Goal: Transaction & Acquisition: Book appointment/travel/reservation

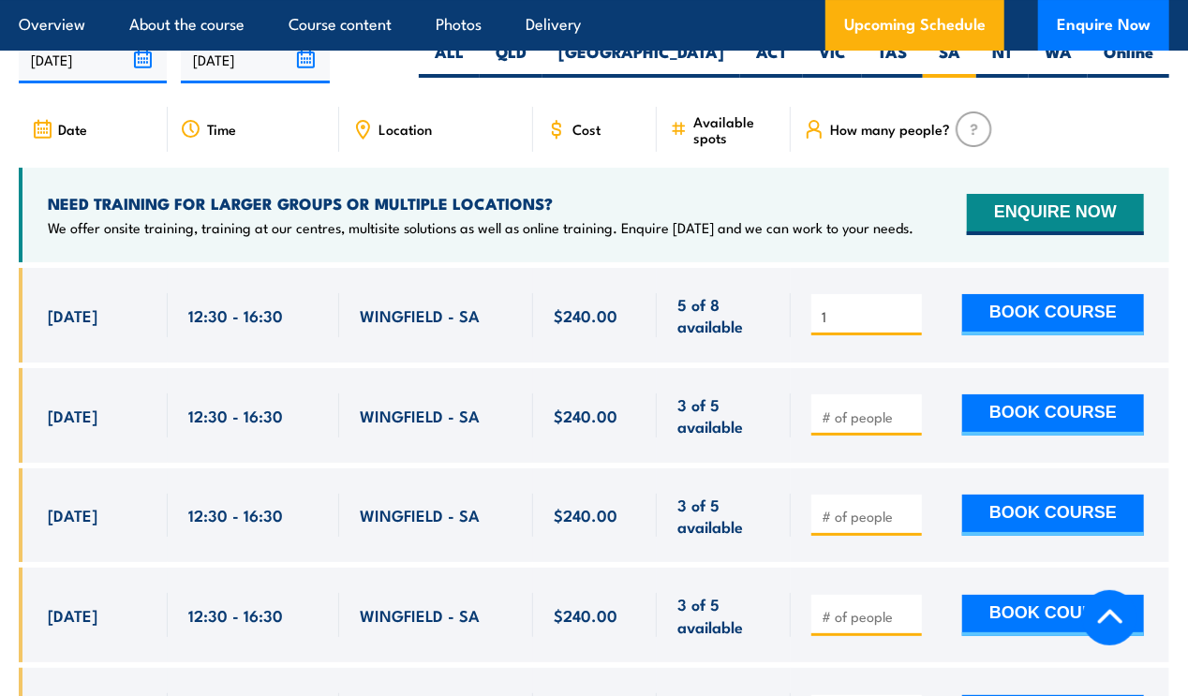
click at [908, 324] on input "1" at bounding box center [869, 316] width 94 height 19
type input "2"
click at [908, 324] on input "2" at bounding box center [869, 316] width 94 height 19
click at [1023, 327] on button "BOOK COURSE" at bounding box center [1053, 314] width 182 height 41
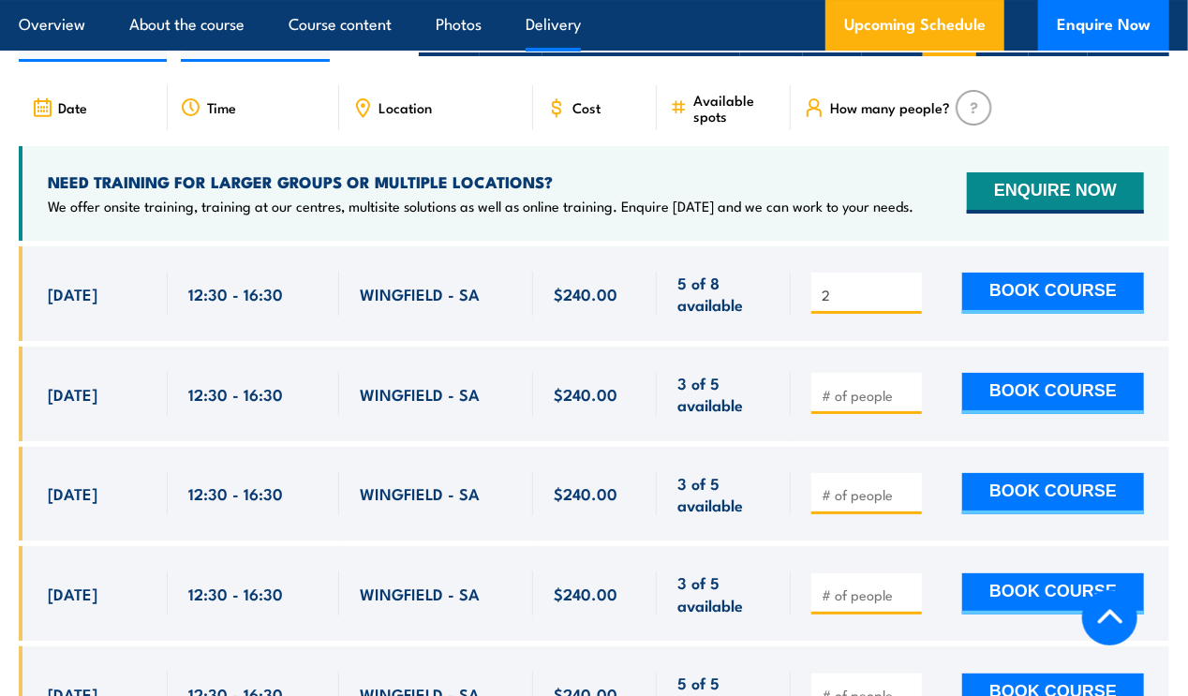
scroll to position [3373, 0]
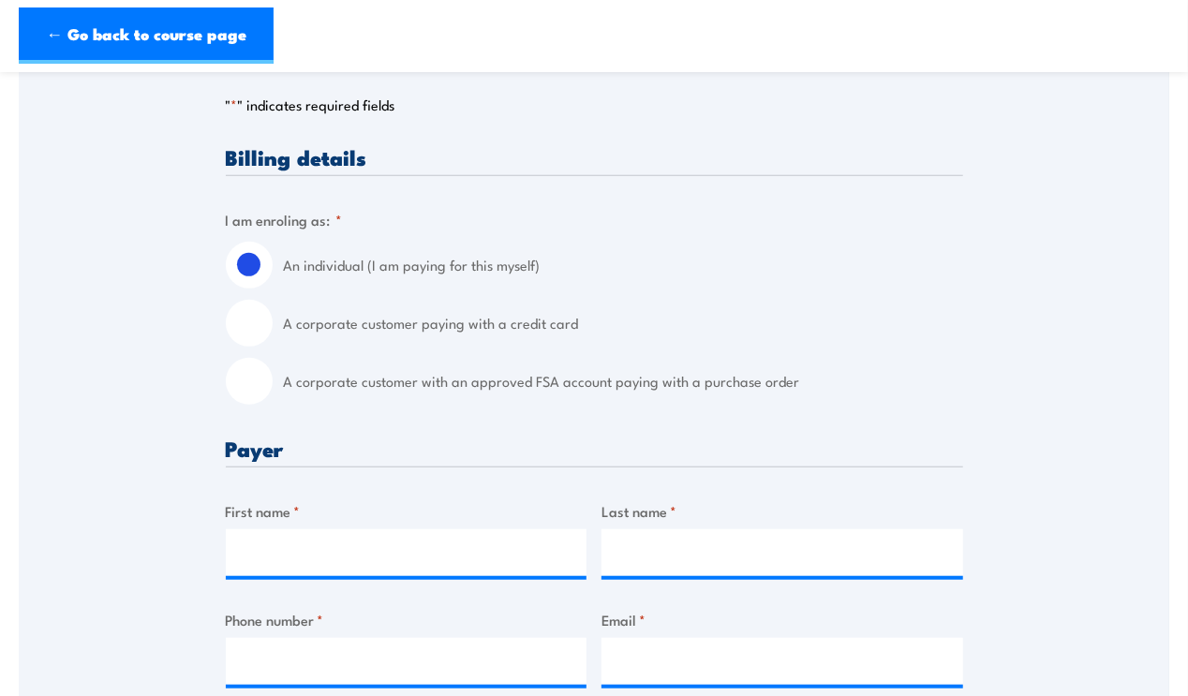
scroll to position [374, 0]
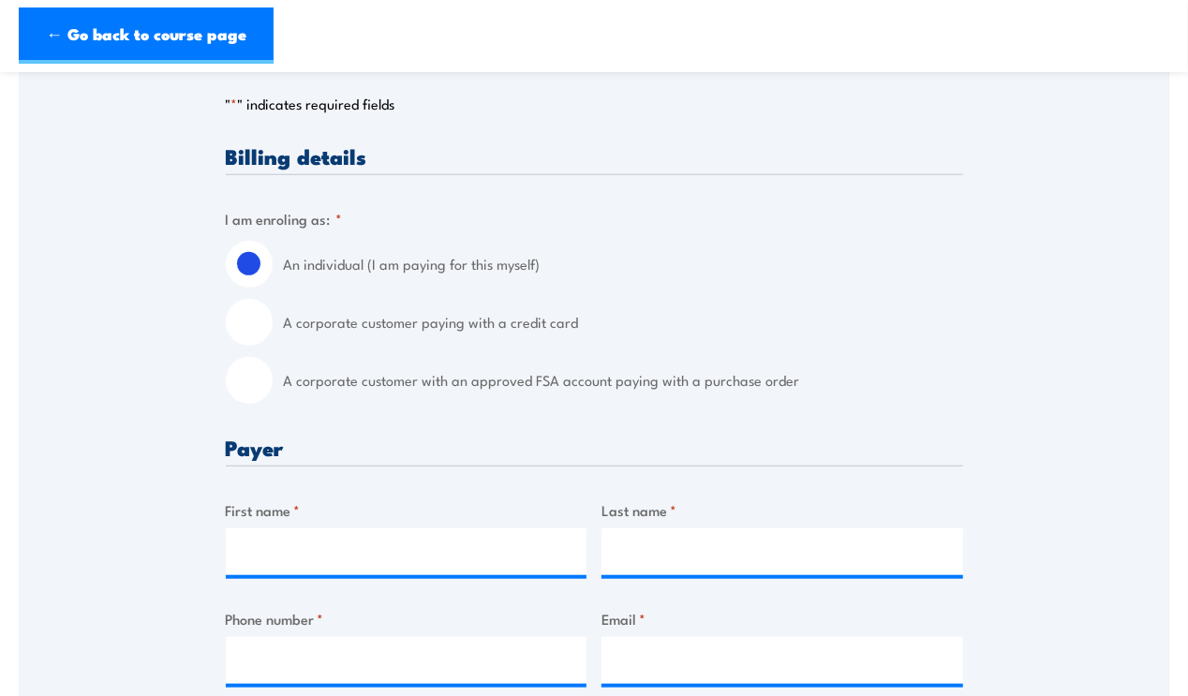
click at [250, 328] on input "A corporate customer paying with a credit card" at bounding box center [249, 322] width 47 height 47
radio input "true"
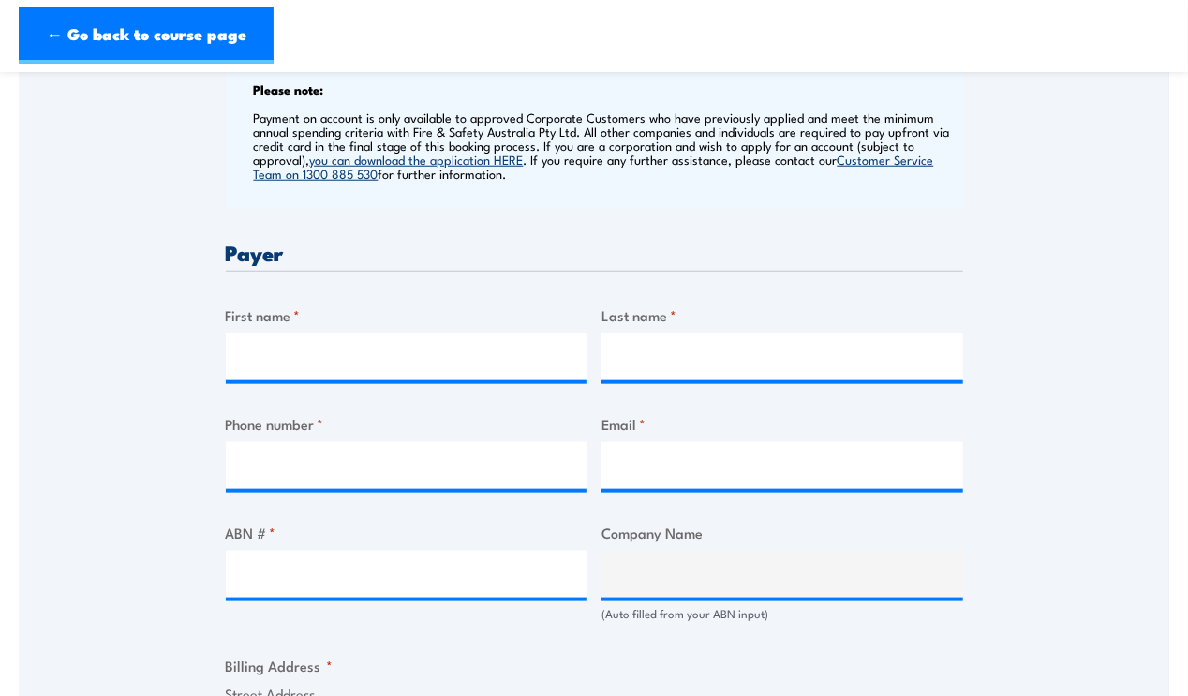
scroll to position [749, 0]
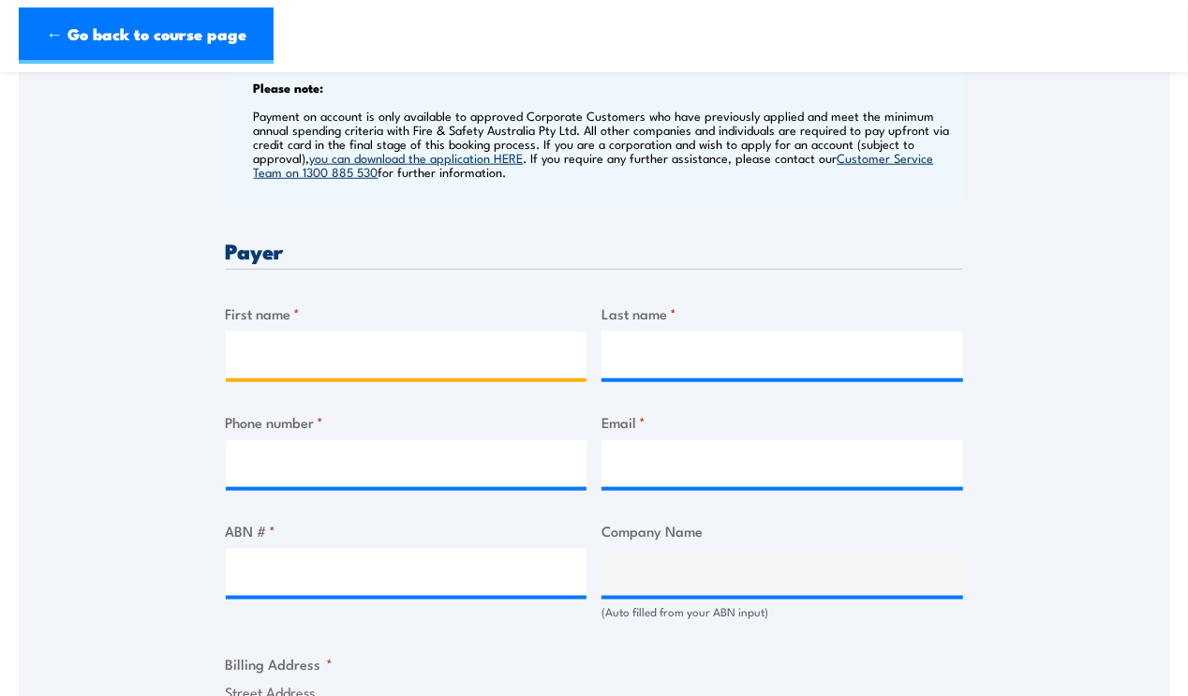
click at [281, 356] on input "First name *" at bounding box center [407, 355] width 362 height 47
type input "Kathryn"
type input "Hutchins"
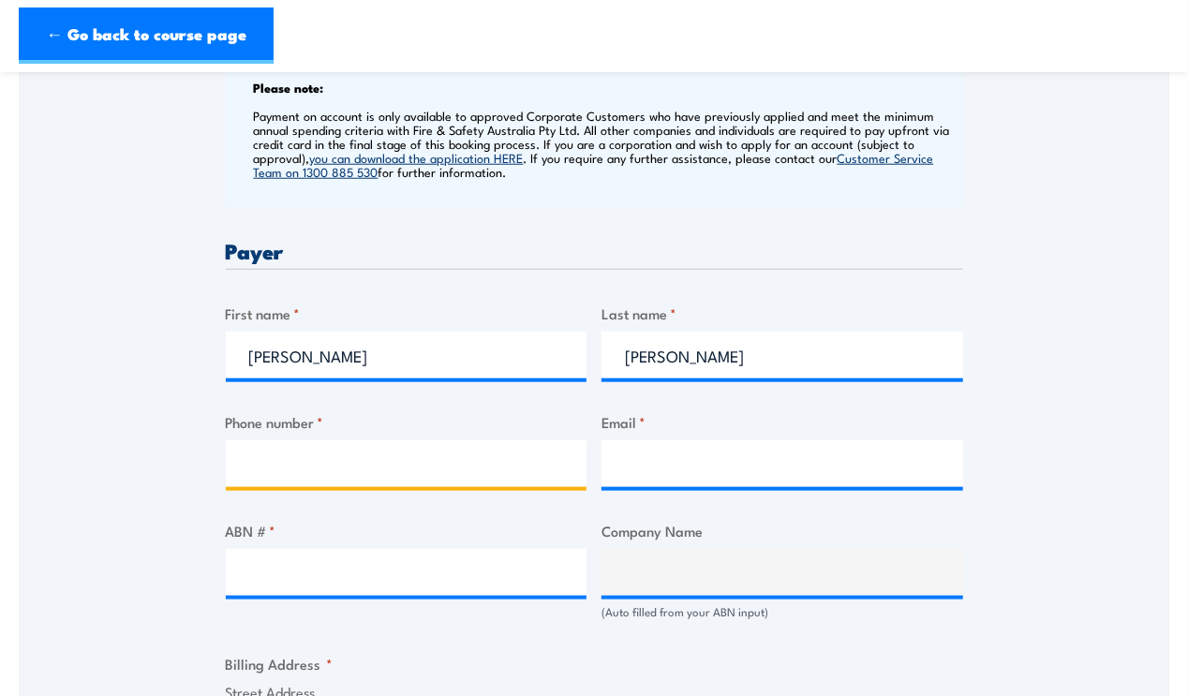
type input "0405309950"
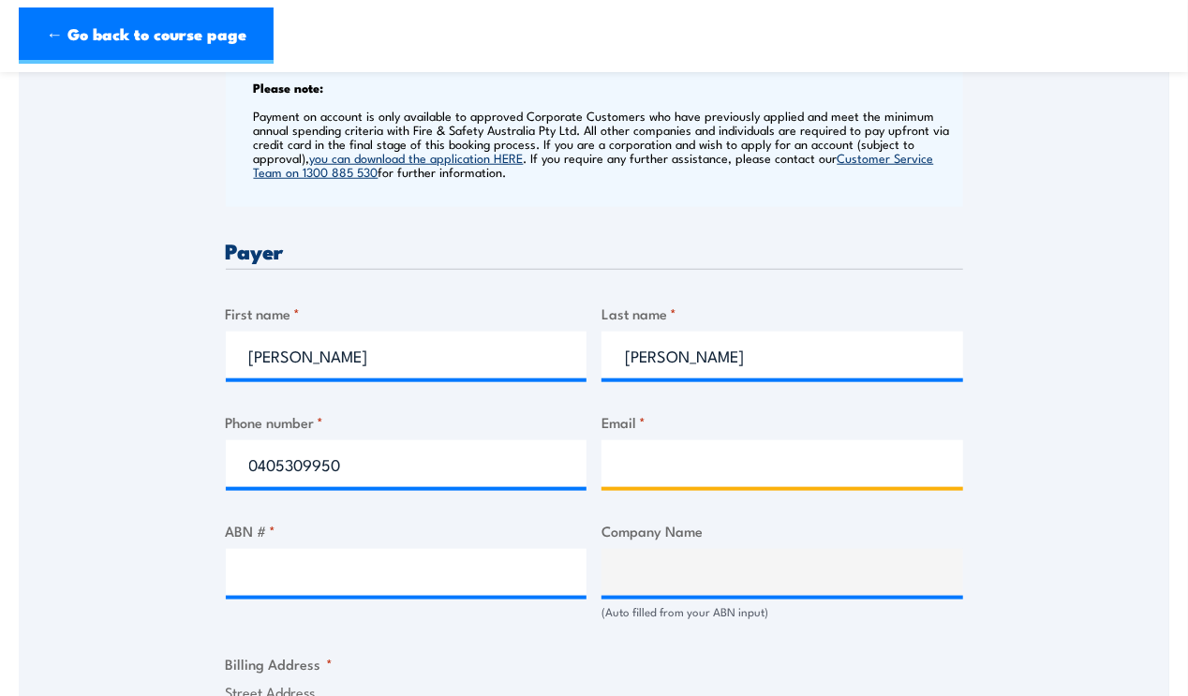
type input "kathryn.hutchins@unitedforcare.com.au"
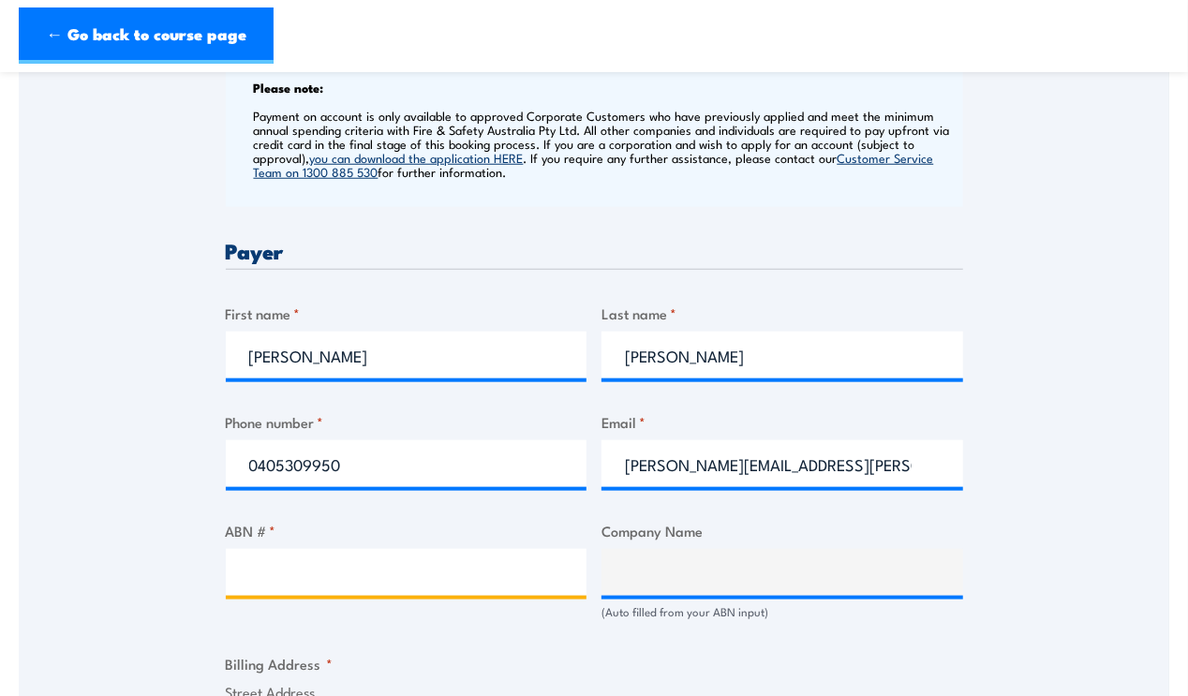
click at [281, 578] on input "ABN # *" at bounding box center [407, 572] width 362 height 47
click at [326, 577] on input "ABN # *" at bounding box center [407, 572] width 362 height 47
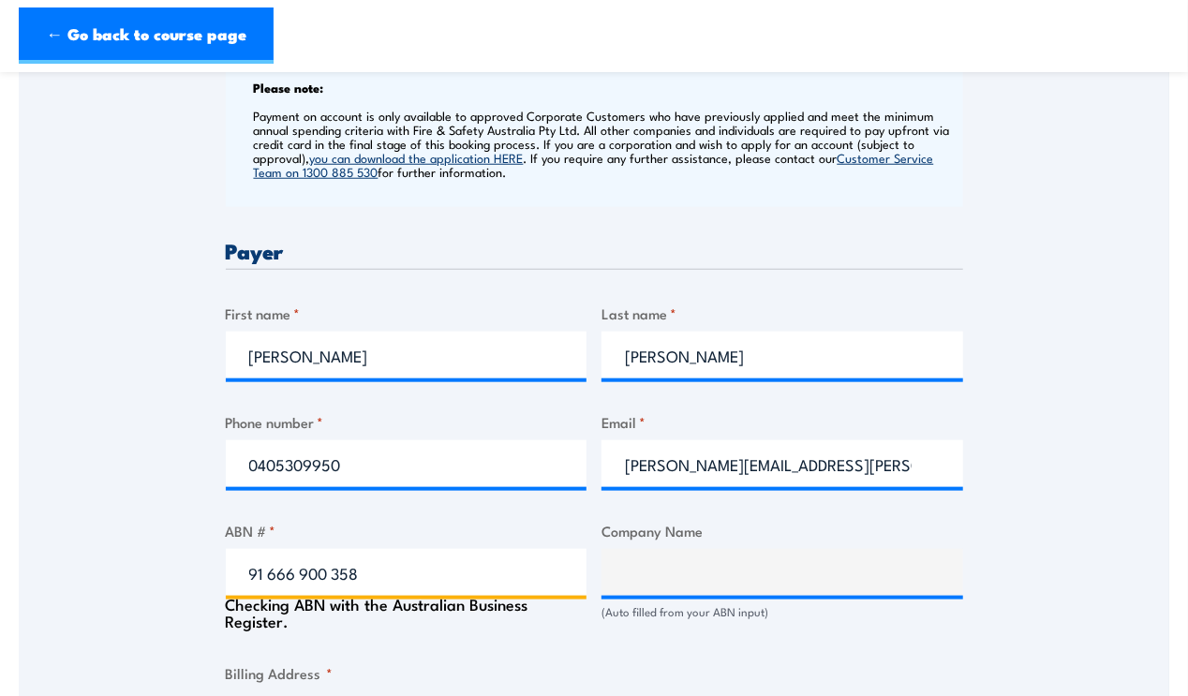
type input "91 666 900 358"
type input "WE UNITED AUS PTY LTD"
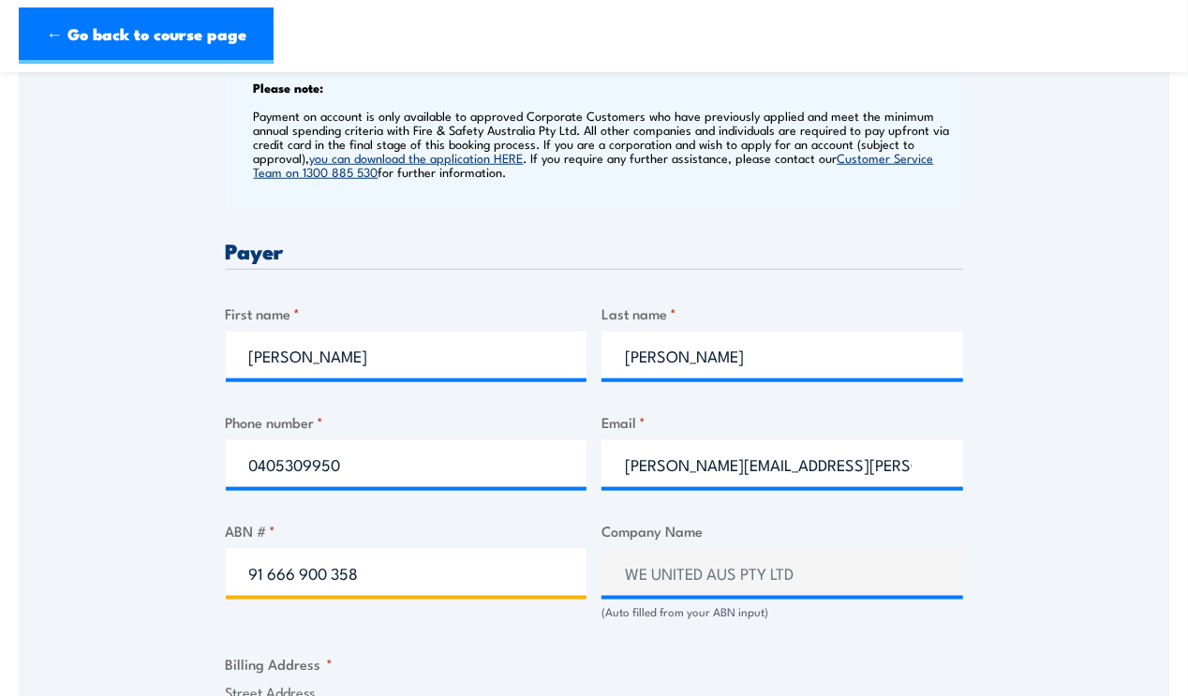
click at [271, 571] on input "91 666 900 358" at bounding box center [407, 572] width 362 height 47
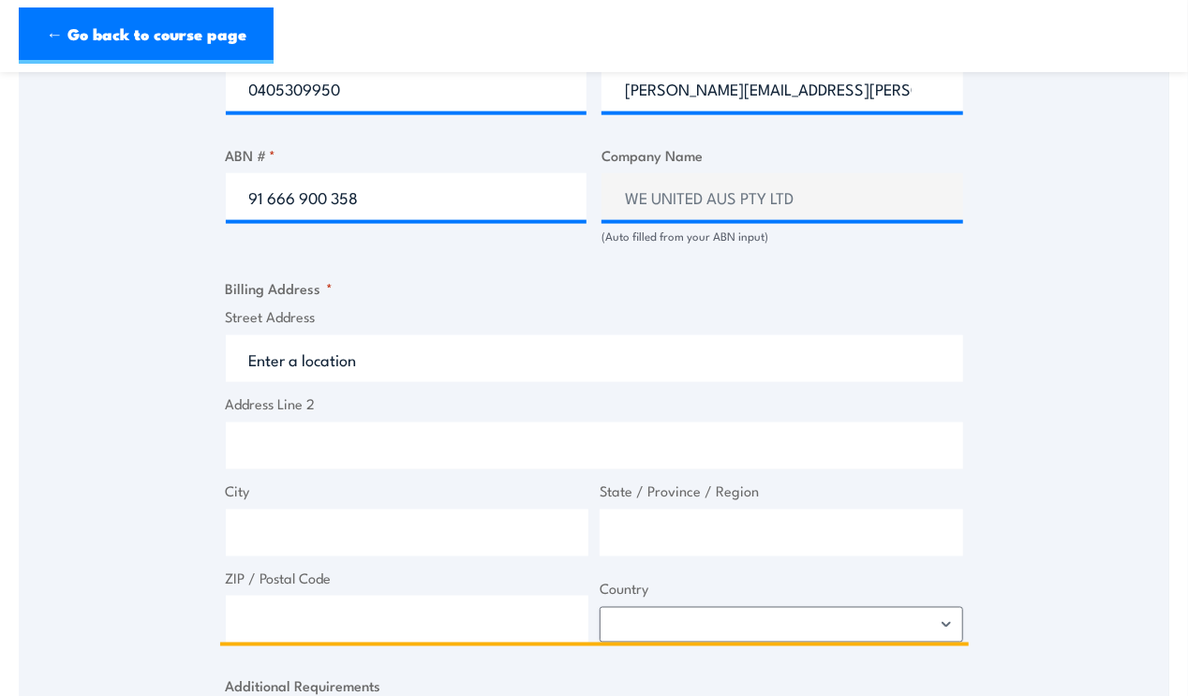
click at [315, 358] on input "Street Address" at bounding box center [594, 358] width 737 height 47
click at [309, 432] on input "Address Line 2" at bounding box center [594, 446] width 737 height 47
click at [305, 364] on input "Street Address" at bounding box center [594, 358] width 737 height 47
paste input "1 / 165 Clyde St, South Granville, NSW 2142 Australia"
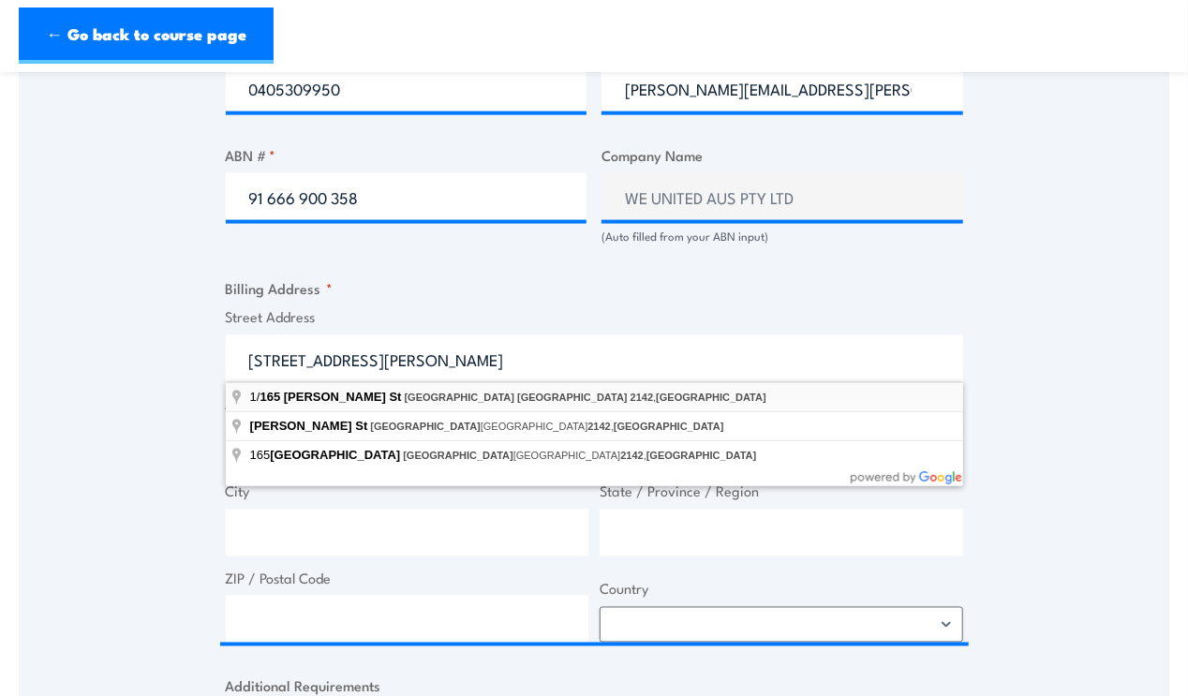
type input "1/165 Clyde St, South Granville NSW 2142, Australia"
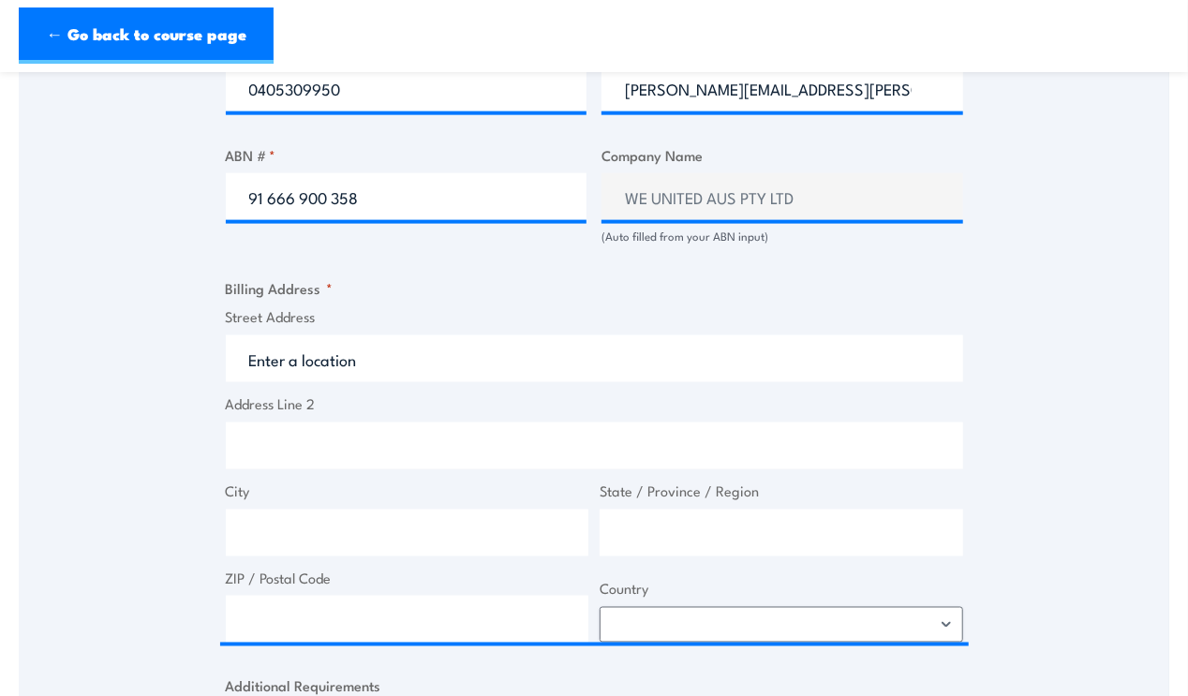
type input "165 Clyde St"
type input "South Granville"
type input "New South Wales"
type input "2142"
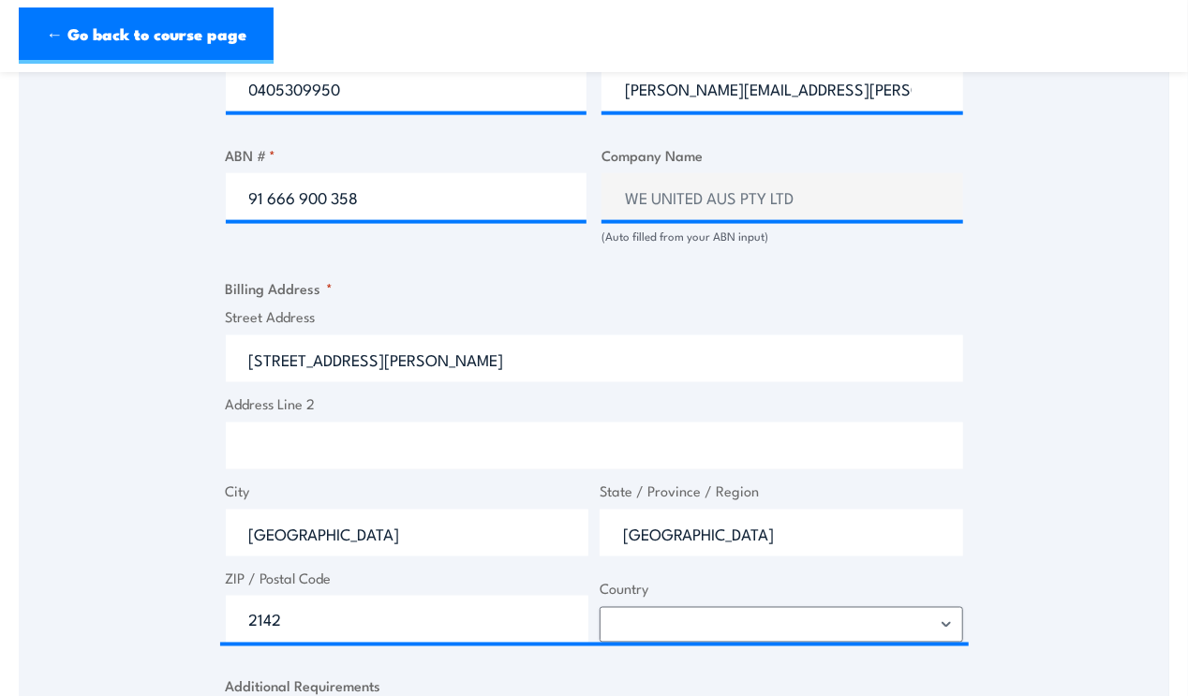
select select "Australia"
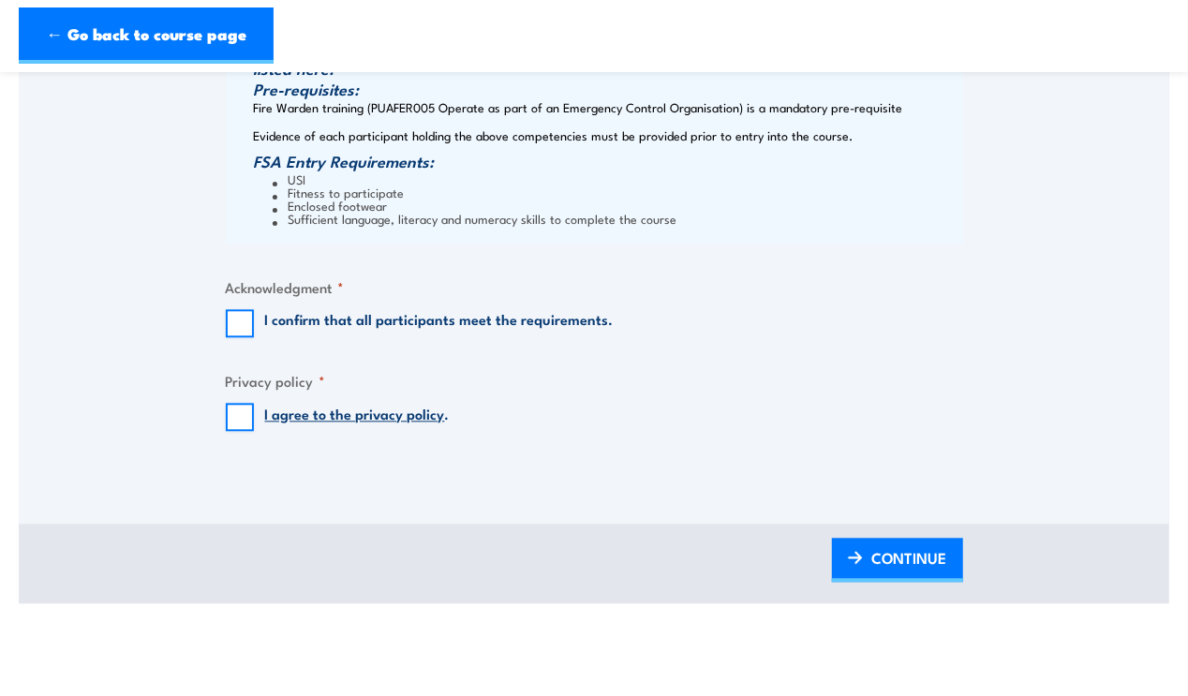
scroll to position [1873, 0]
click at [232, 333] on input "I confirm that all participants meet the requirements." at bounding box center [240, 322] width 28 height 28
checkbox input "true"
click at [232, 413] on input "I agree to the privacy policy ." at bounding box center [240, 416] width 28 height 28
checkbox input "true"
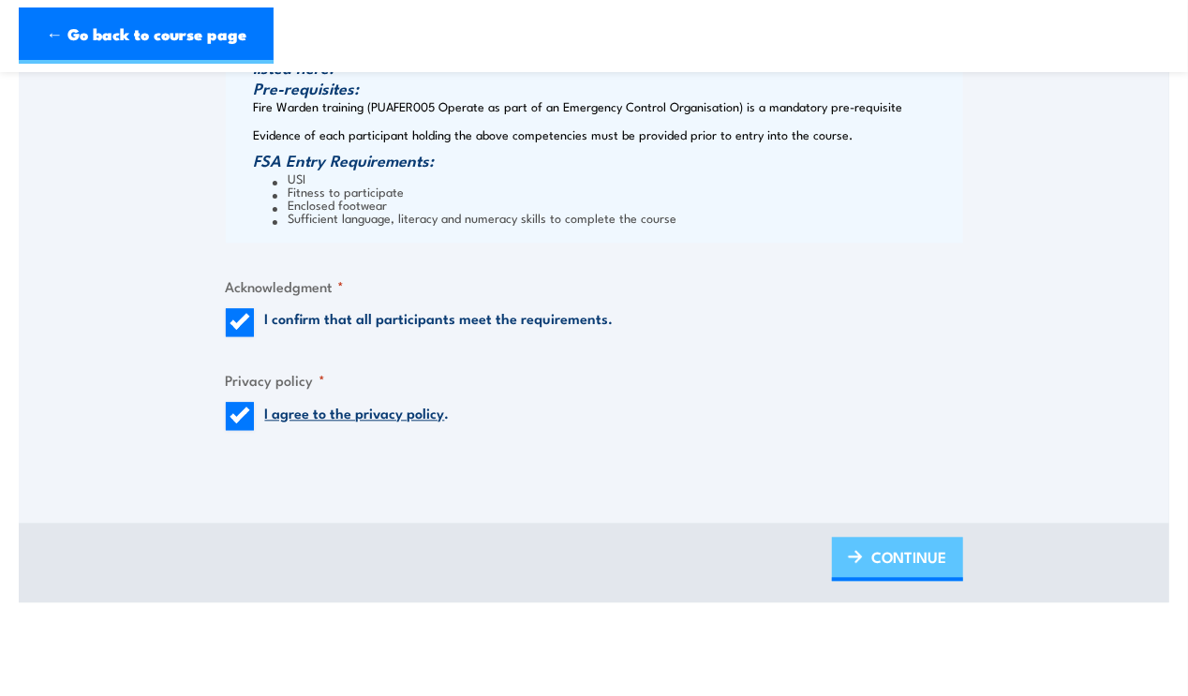
click at [910, 548] on span "CONTINUE" at bounding box center [909, 557] width 75 height 50
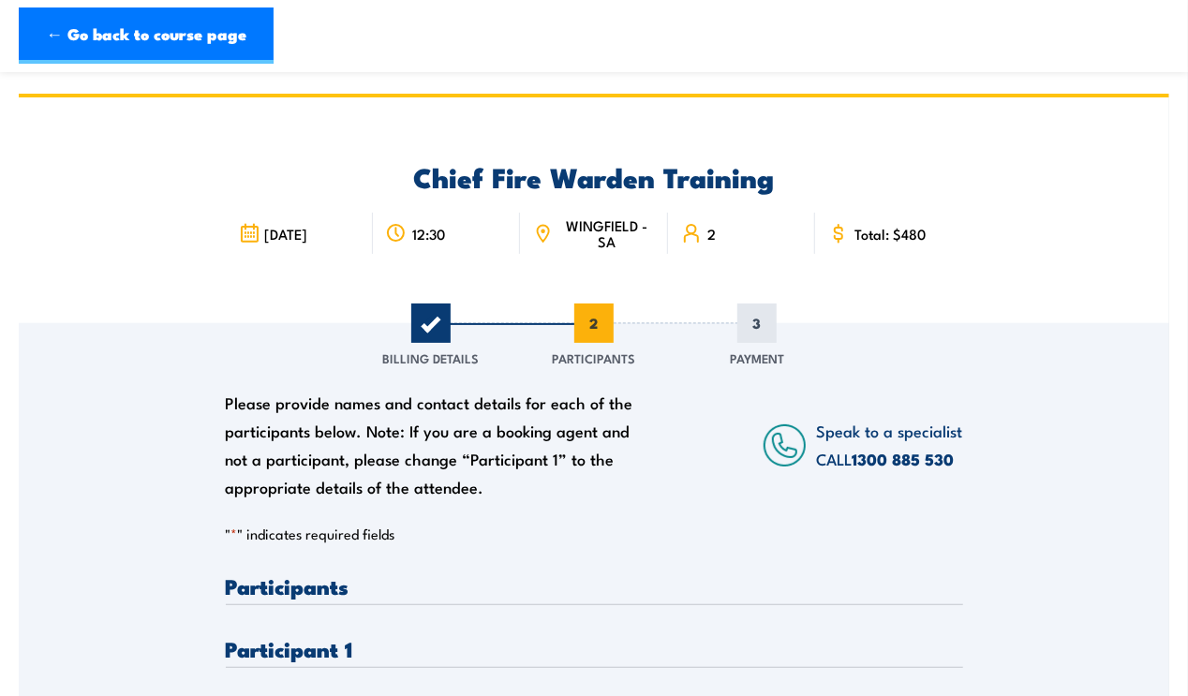
scroll to position [374, 0]
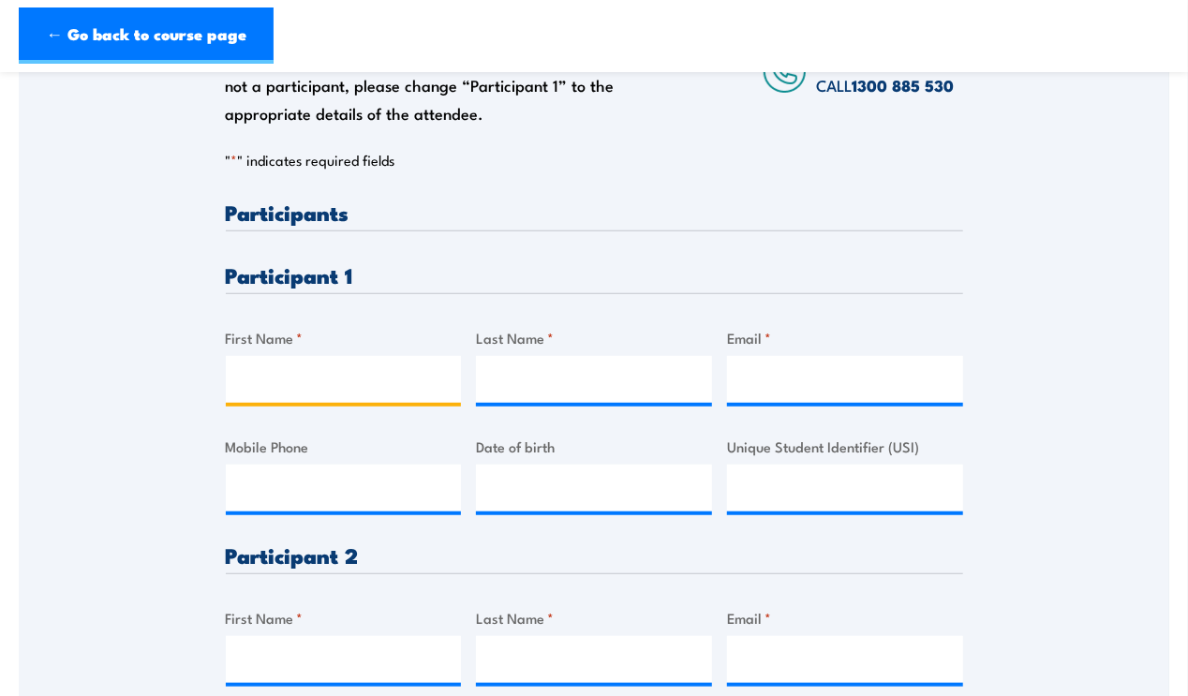
click at [249, 370] on input "First Name *" at bounding box center [344, 379] width 236 height 47
click at [268, 370] on input "First Name *" at bounding box center [344, 379] width 236 height 47
type input "Ibrahim"
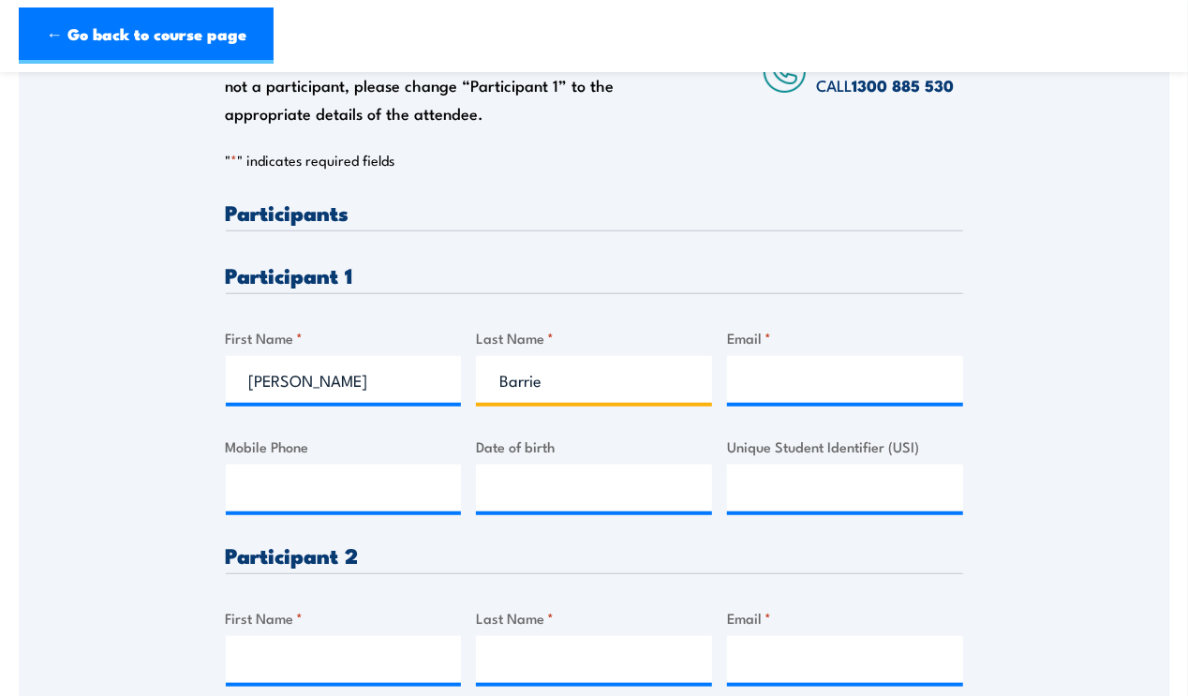
type input "Barrie"
click at [742, 367] on input "Email *" at bounding box center [845, 379] width 236 height 47
click at [770, 376] on input "Email *" at bounding box center [845, 379] width 236 height 47
paste input "Ibrahim.Barrie@unitedforcare.com.au"
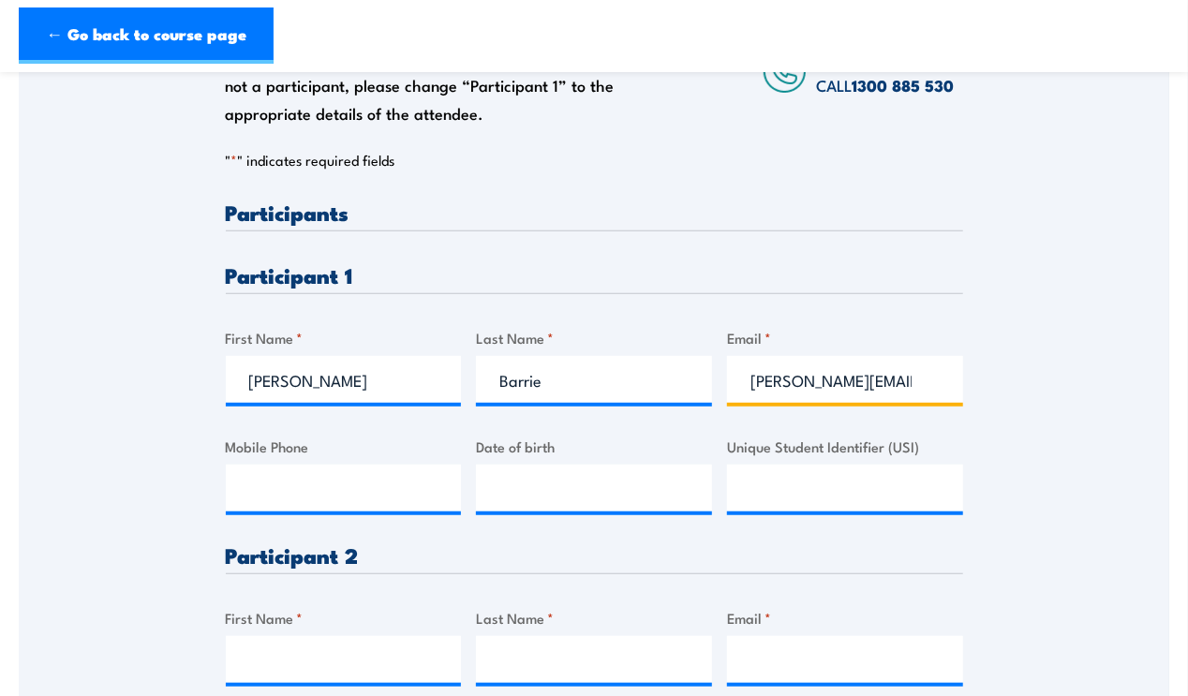
scroll to position [0, 101]
click at [782, 380] on input "Ibrahim.Barrie@unitedforcare.com.au" at bounding box center [845, 379] width 236 height 47
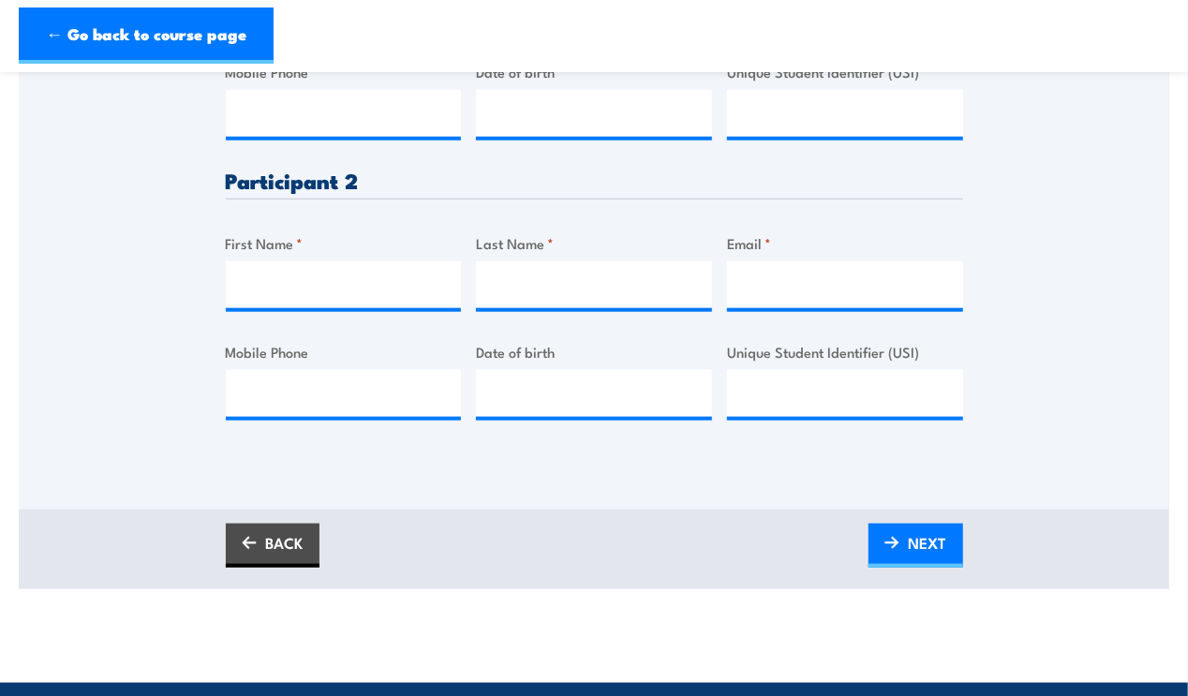
type input "Ibrahim.Barrie@unitedforcare.com.au"
click at [262, 289] on input "First Name *" at bounding box center [344, 284] width 236 height 47
click at [756, 276] on input "Email *" at bounding box center [845, 284] width 236 height 47
paste input "ravi.sapdhare@unitedforcare.com.au"
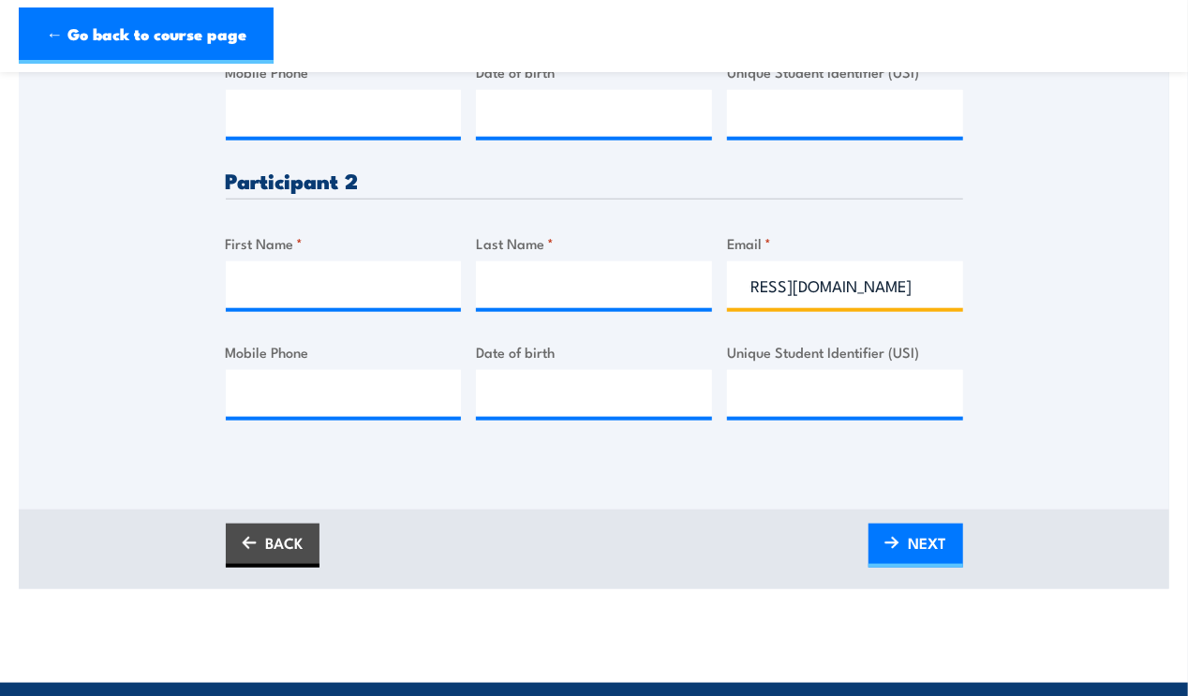
type input "ravi.sapdhare@unitedforcare.com.au"
click at [361, 286] on input "First Name *" at bounding box center [344, 284] width 236 height 47
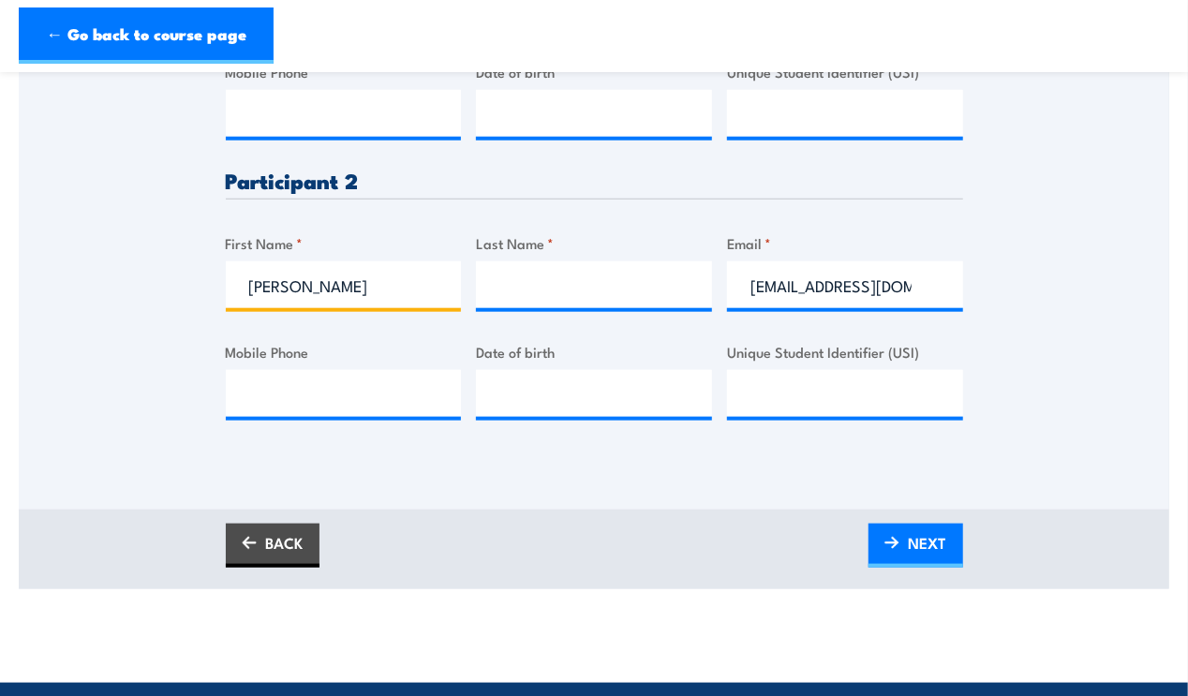
type input "Ravi"
click at [503, 287] on input "Last Name *" at bounding box center [594, 284] width 236 height 47
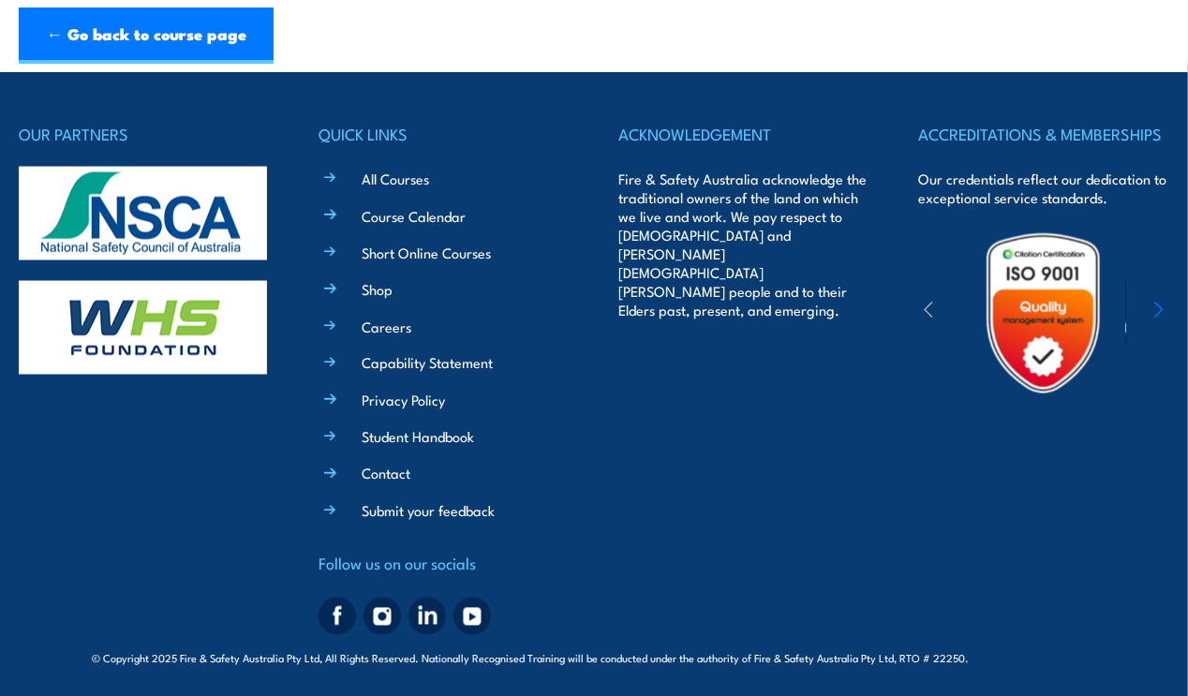
scroll to position [992, 0]
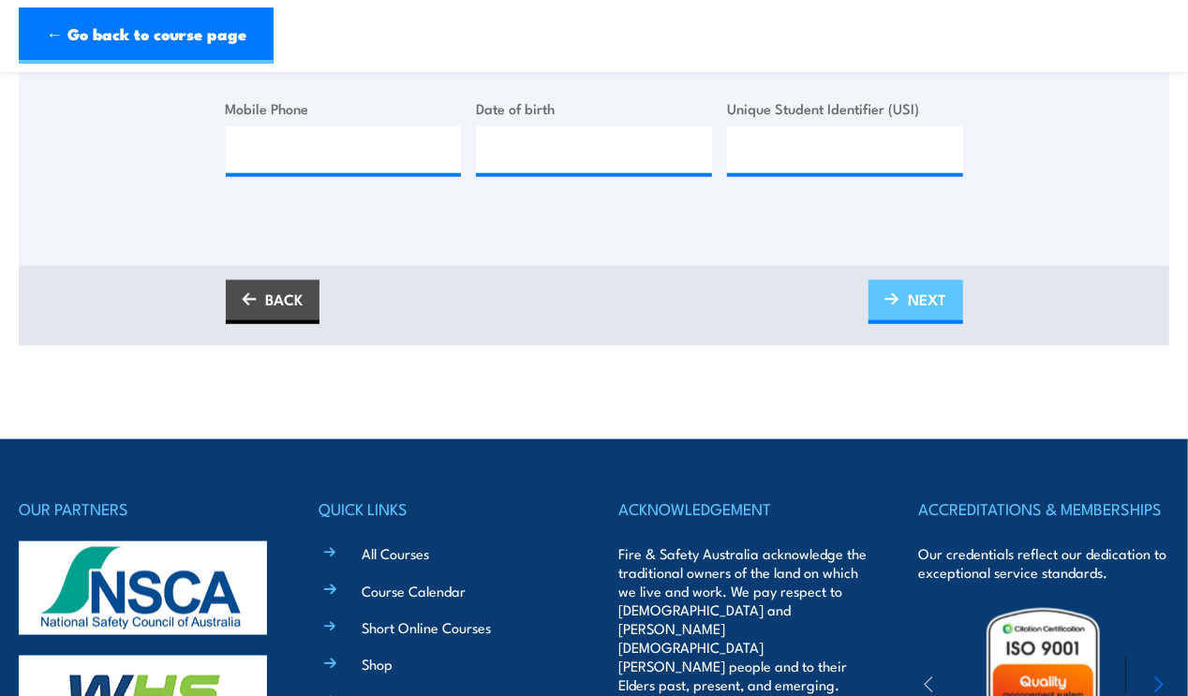
type input "Sapdhare"
click at [916, 291] on span "NEXT" at bounding box center [928, 300] width 38 height 50
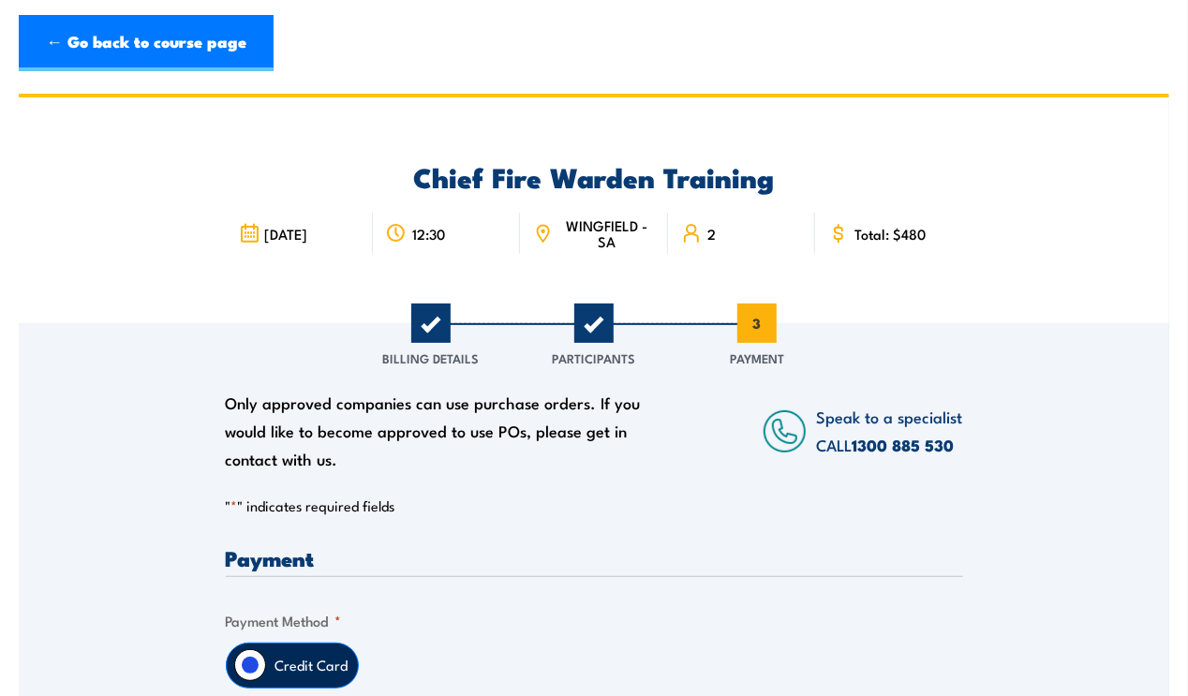
scroll to position [374, 0]
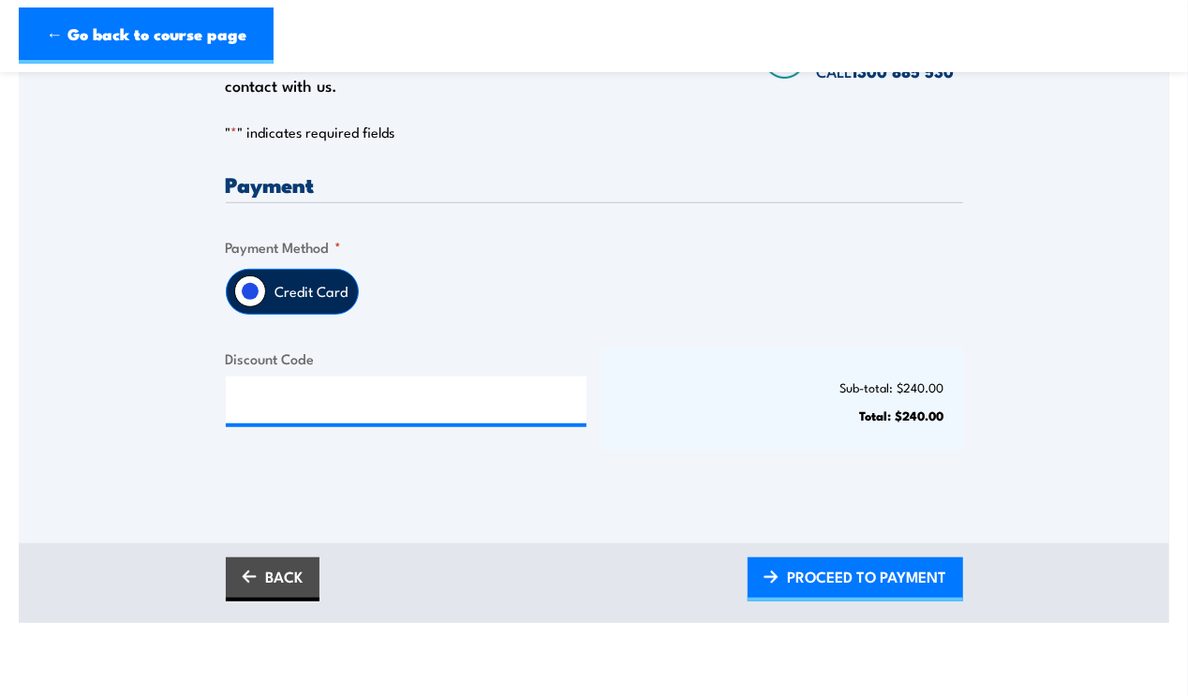
click at [288, 291] on label "Credit Card" at bounding box center [312, 292] width 92 height 44
click at [266, 291] on input "Credit Card" at bounding box center [250, 292] width 32 height 32
click at [874, 581] on span "PROCEED TO PAYMENT" at bounding box center [867, 577] width 159 height 50
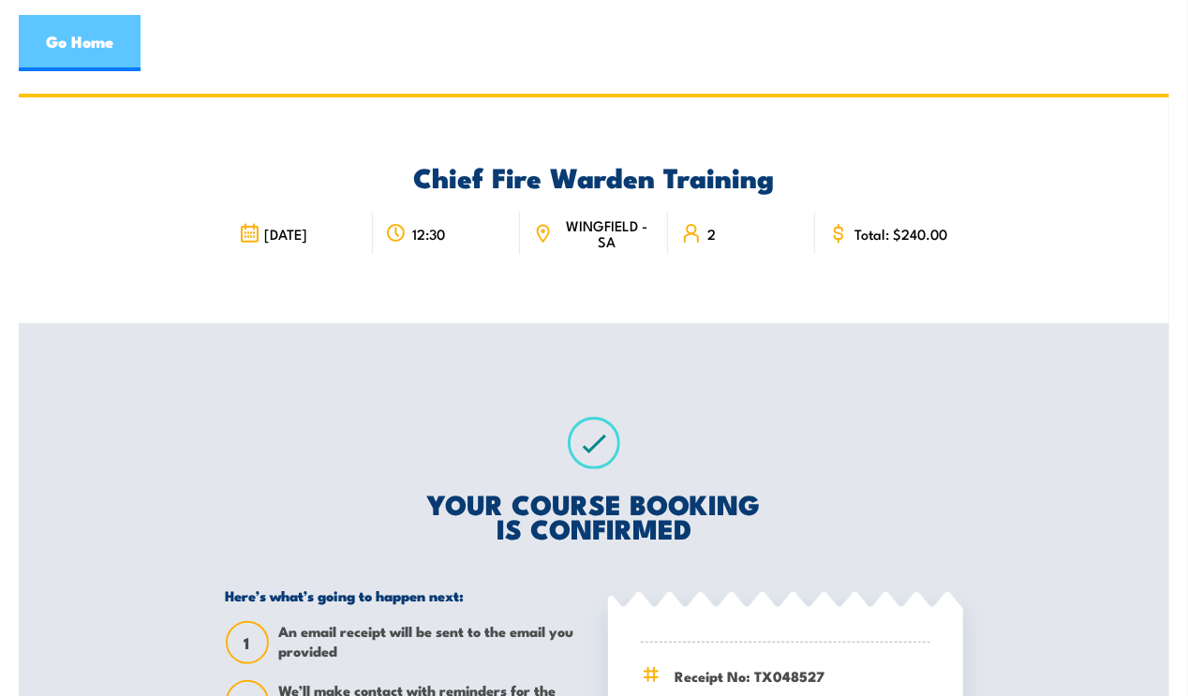
click at [78, 37] on link "Go Home" at bounding box center [80, 43] width 122 height 56
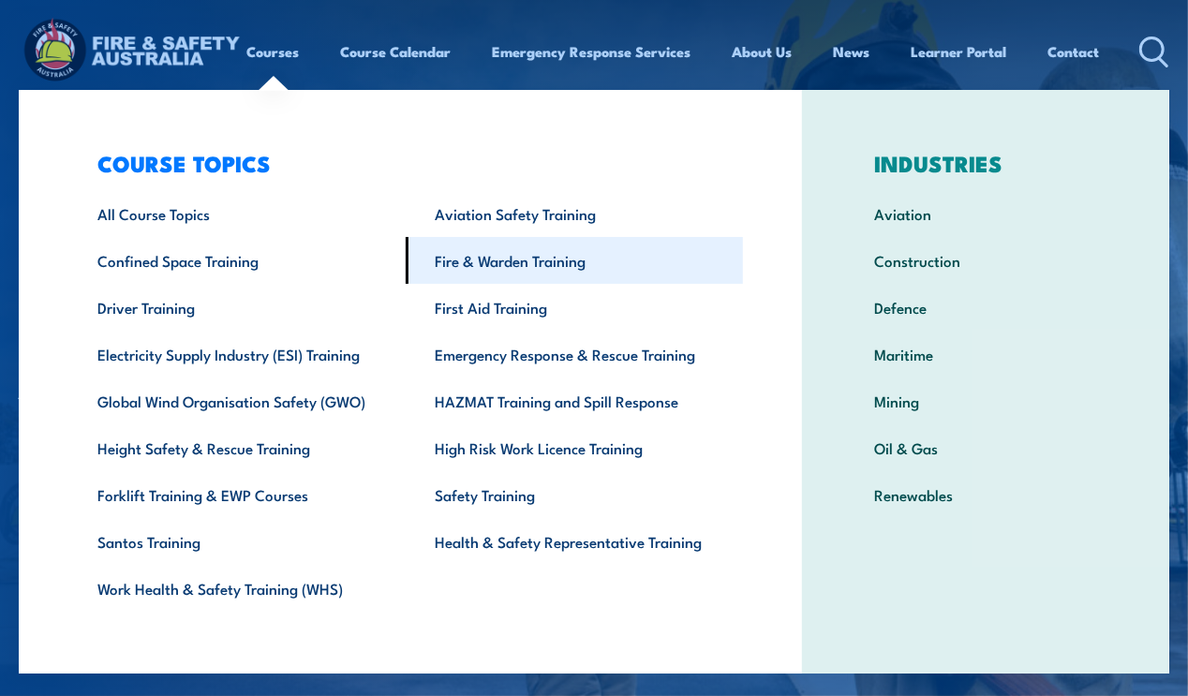
click at [469, 260] on link "Fire & Warden Training" at bounding box center [574, 260] width 337 height 47
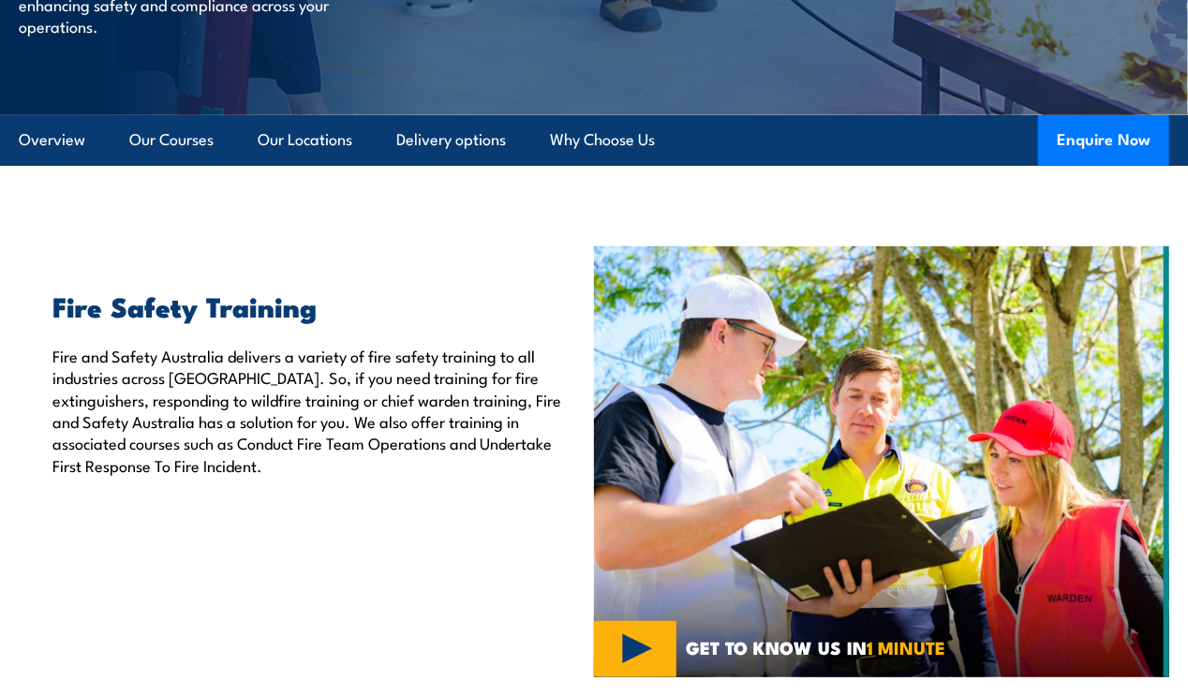
scroll to position [374, 0]
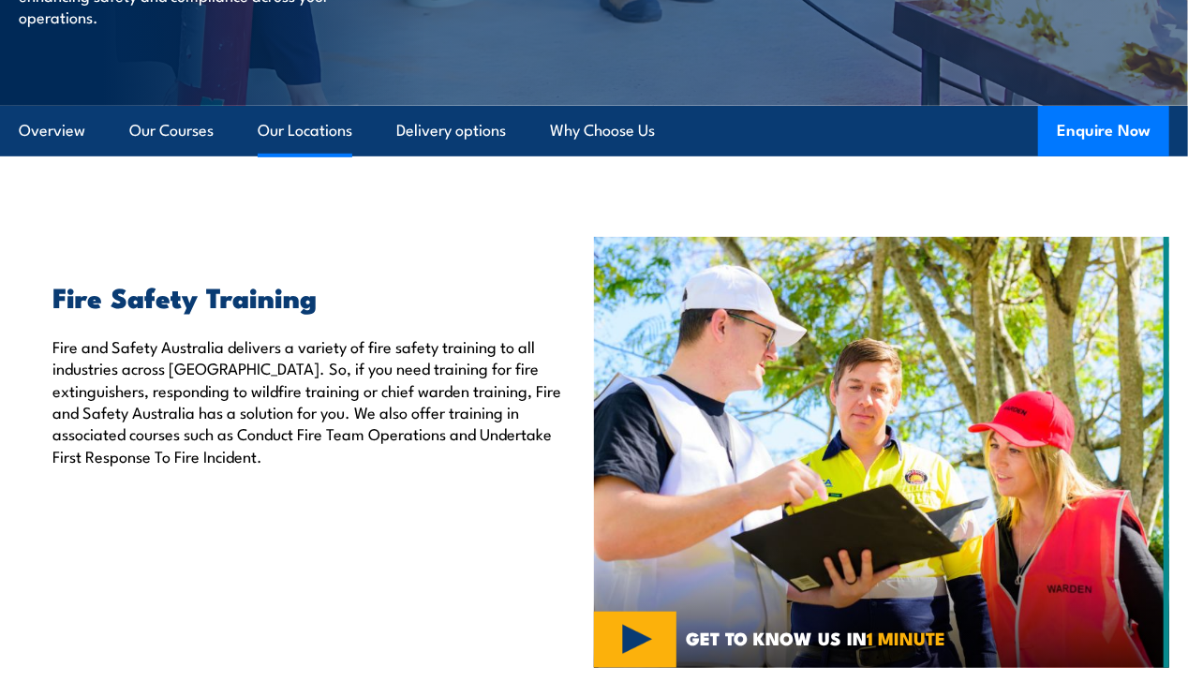
click at [313, 156] on link "Our Locations" at bounding box center [305, 131] width 95 height 50
click at [293, 156] on link "Our Locations" at bounding box center [305, 131] width 95 height 50
click at [317, 156] on link "Our Locations" at bounding box center [305, 131] width 95 height 50
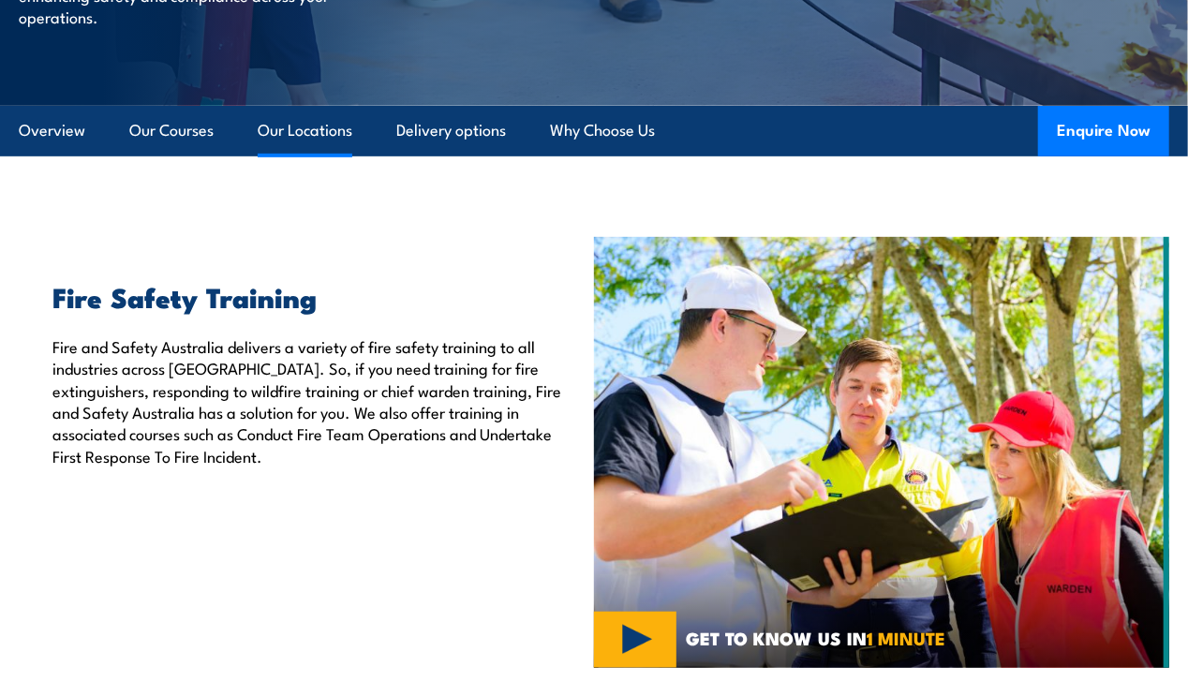
click at [317, 156] on link "Our Locations" at bounding box center [305, 131] width 95 height 50
click at [315, 156] on link "Our Locations" at bounding box center [305, 131] width 95 height 50
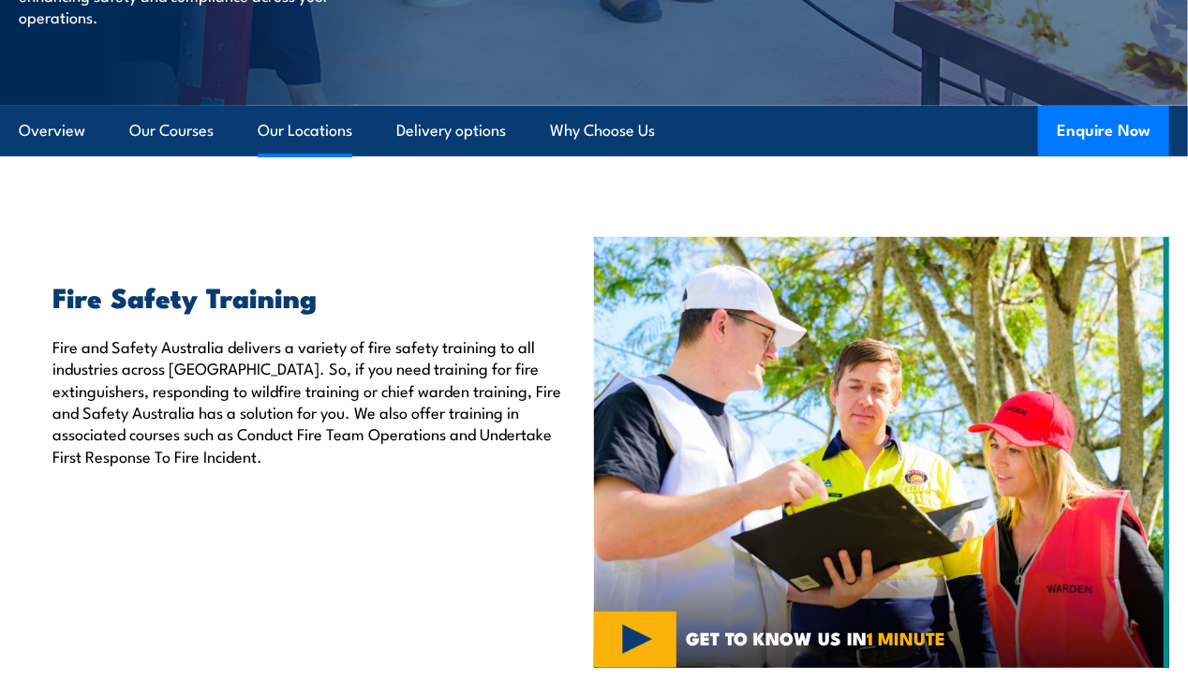
click at [315, 156] on link "Our Locations" at bounding box center [305, 131] width 95 height 50
click at [313, 156] on link "Our Locations" at bounding box center [305, 131] width 95 height 50
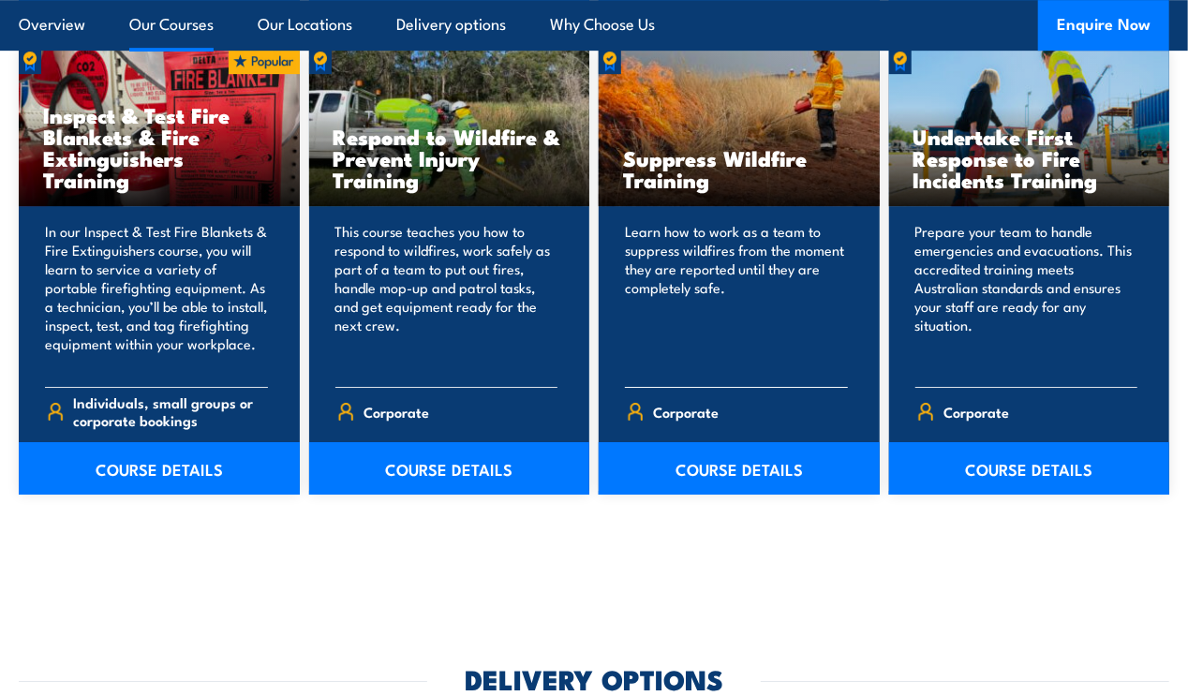
scroll to position [2530, 0]
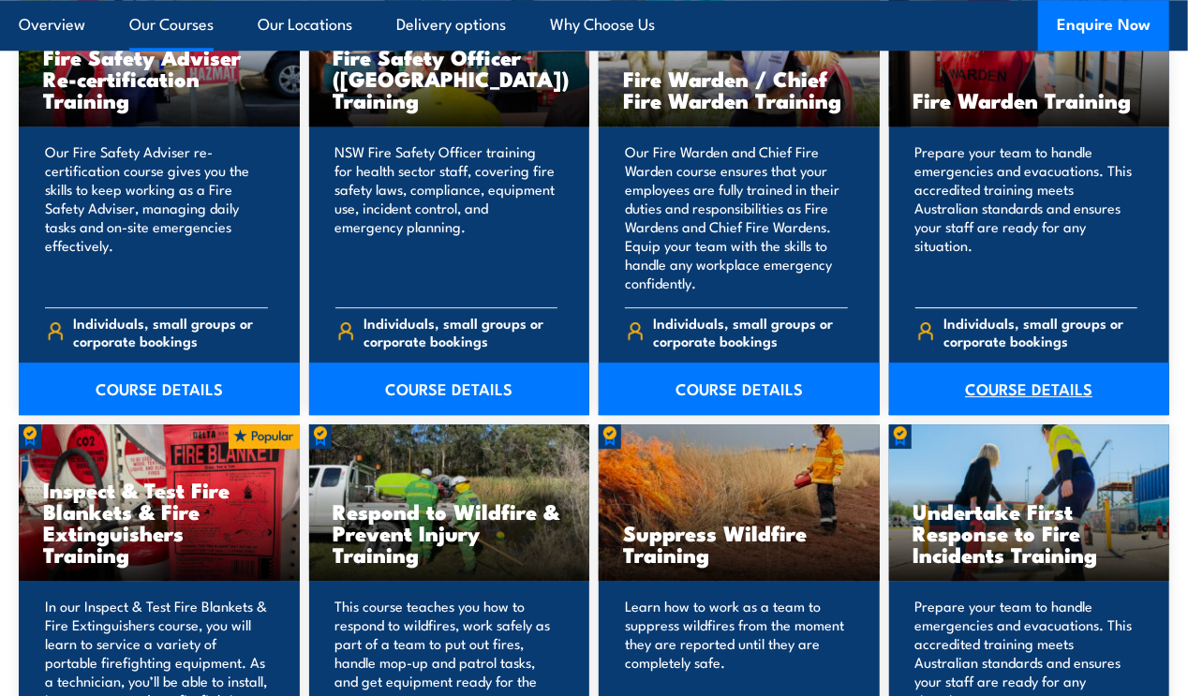
click at [1027, 410] on link "COURSE DETAILS" at bounding box center [1029, 389] width 281 height 52
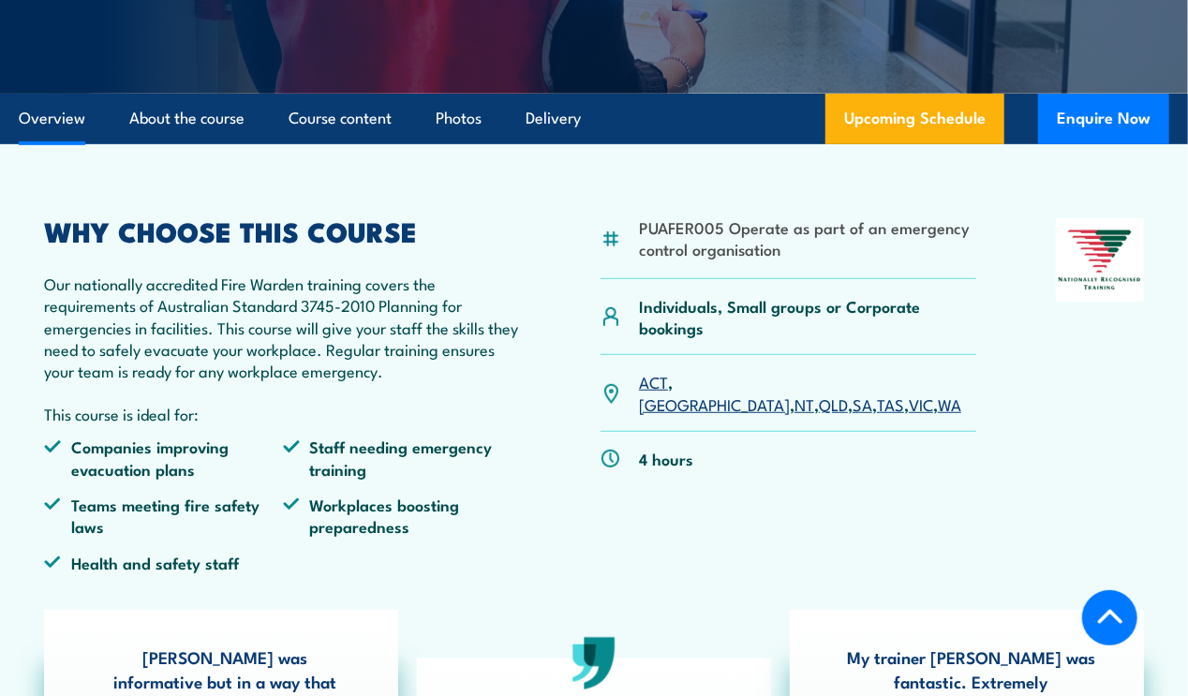
scroll to position [374, 0]
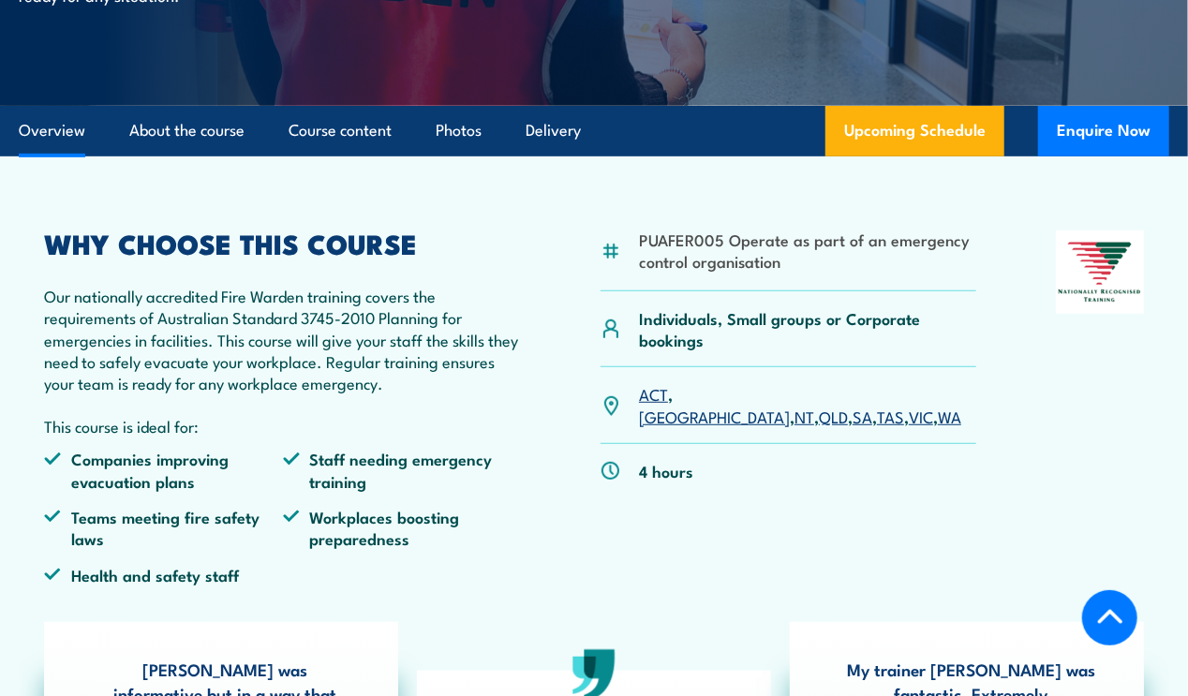
click at [853, 427] on link "SA" at bounding box center [863, 416] width 20 height 22
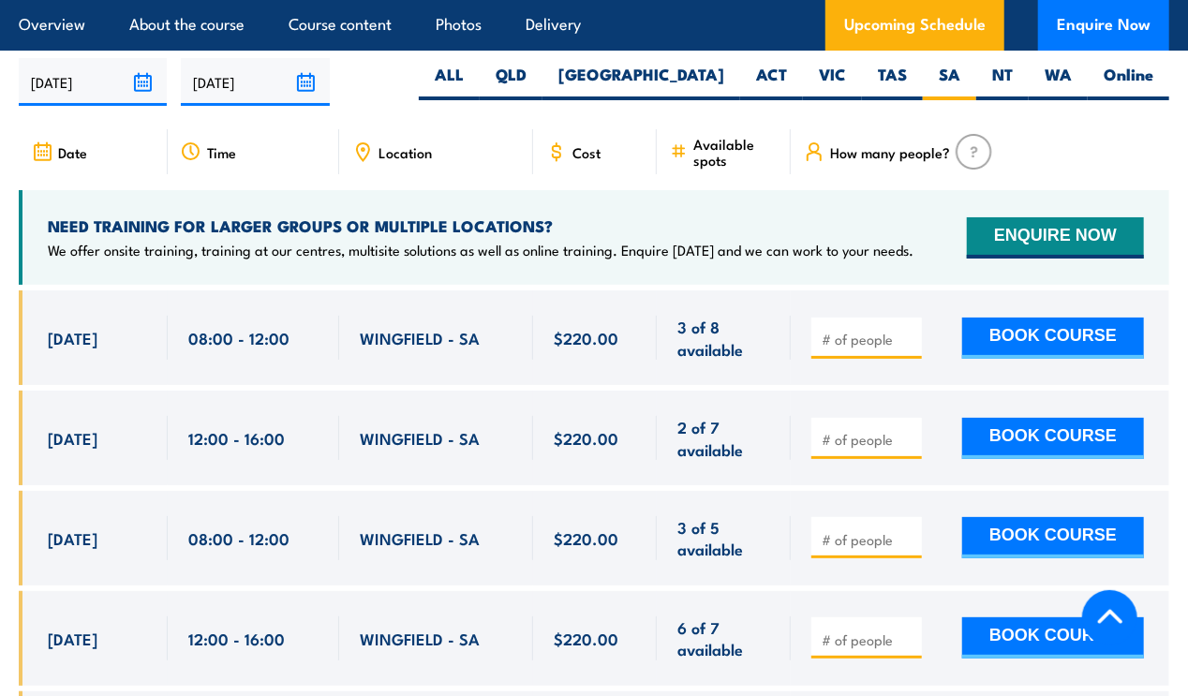
scroll to position [3440, 0]
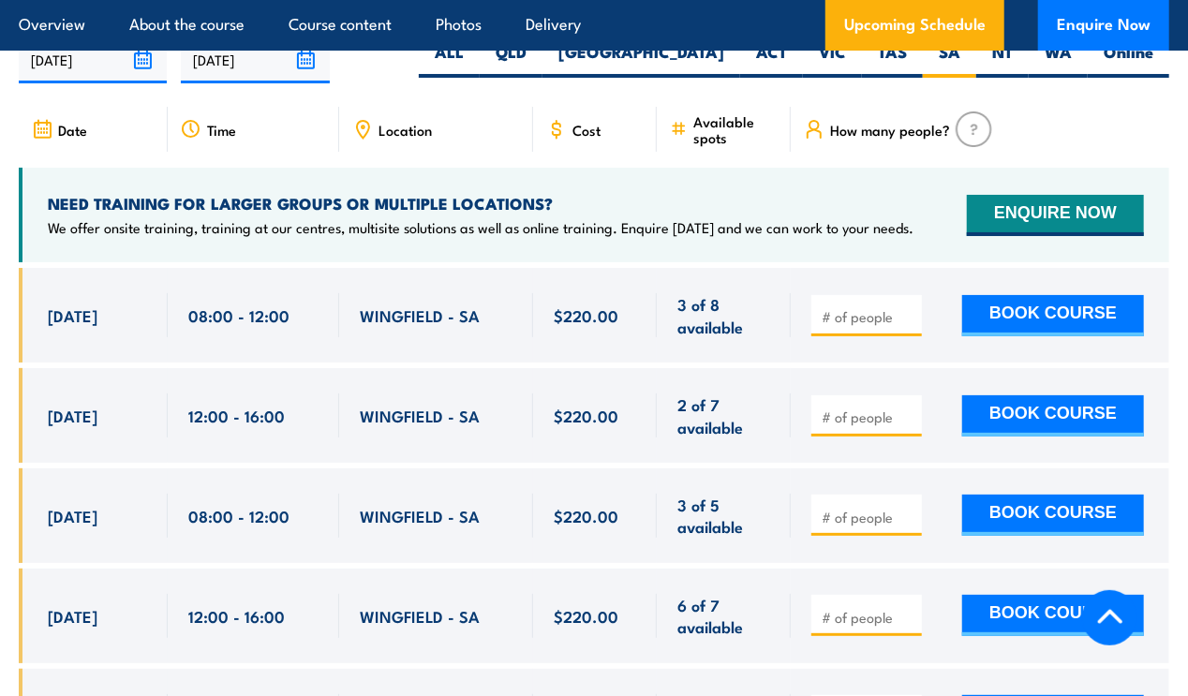
click at [403, 138] on span "Location" at bounding box center [405, 130] width 53 height 16
click at [365, 140] on icon at bounding box center [362, 129] width 21 height 21
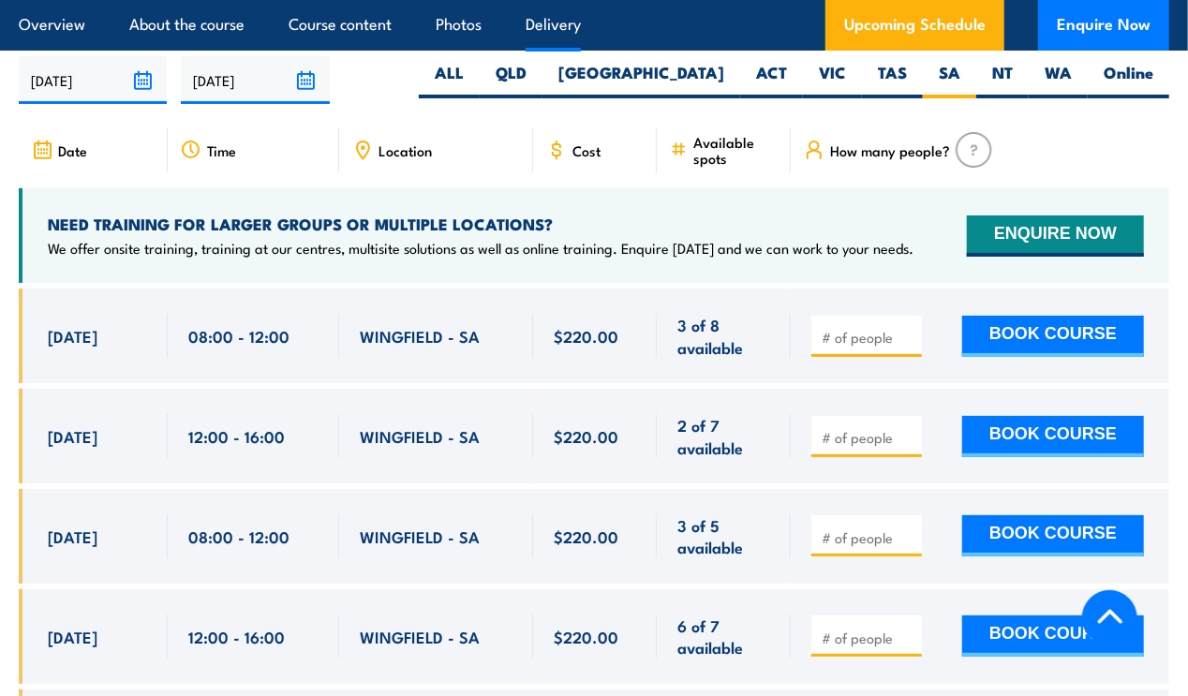
scroll to position [3065, 0]
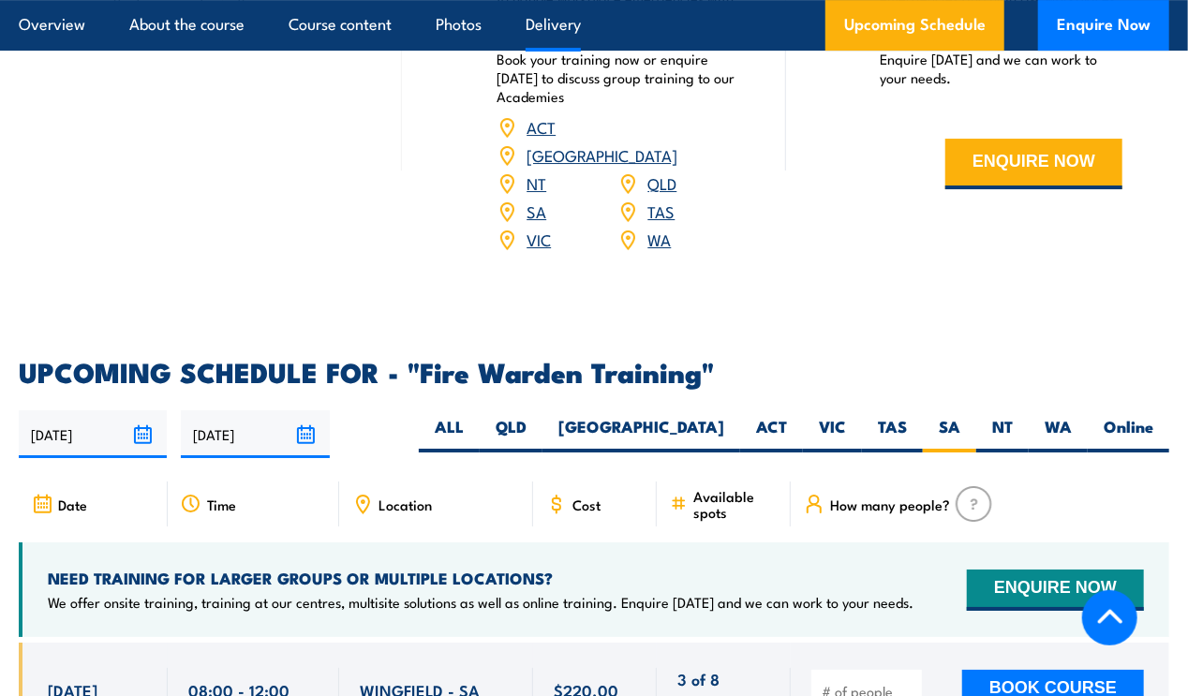
click at [391, 513] on span "Location" at bounding box center [405, 505] width 53 height 16
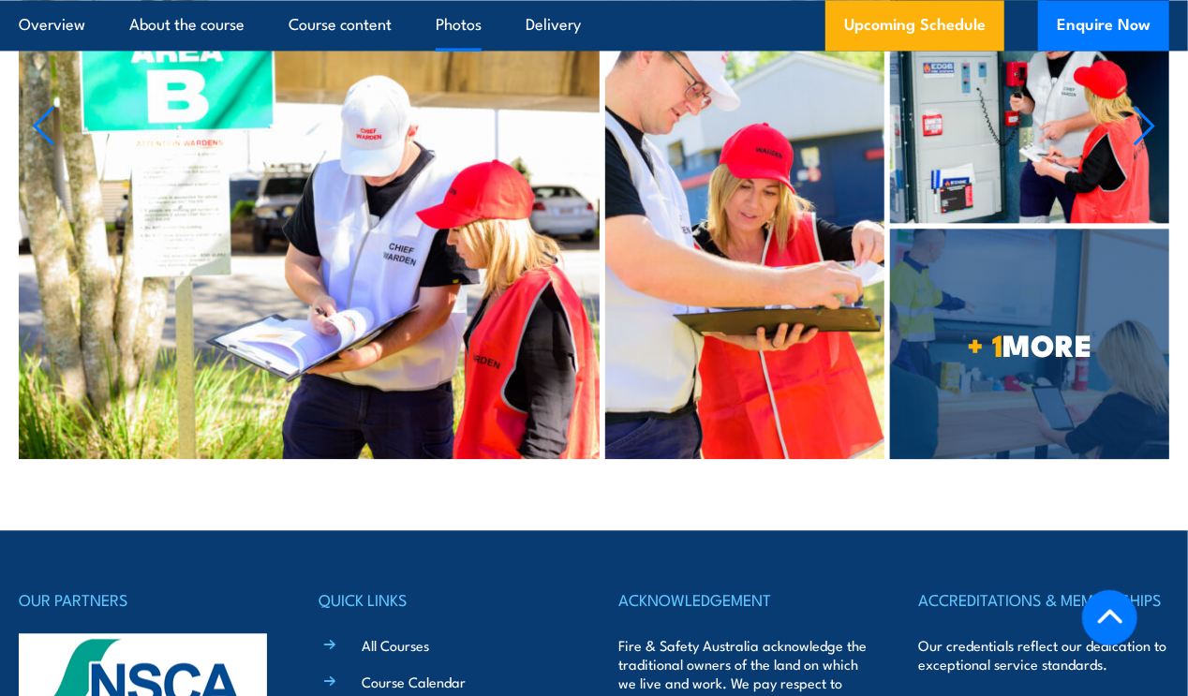
scroll to position [5799, 0]
